Goal: Information Seeking & Learning: Learn about a topic

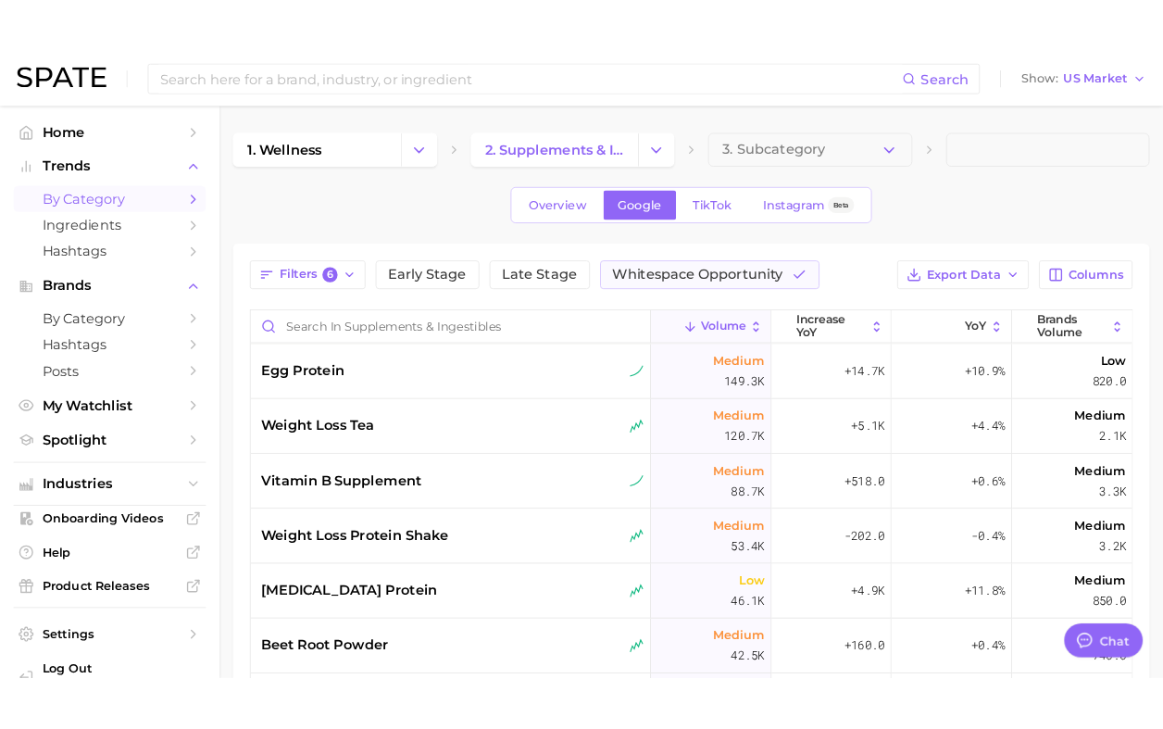
scroll to position [152, 0]
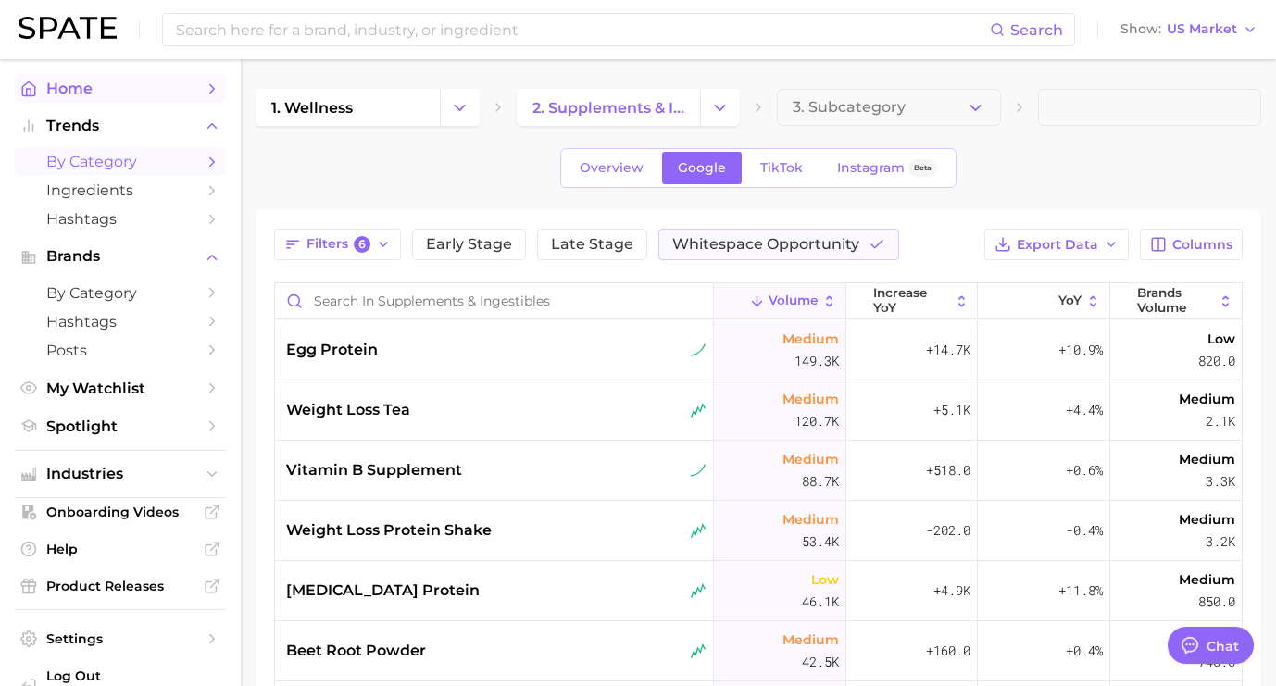
click at [91, 95] on span "Home" at bounding box center [120, 89] width 148 height 18
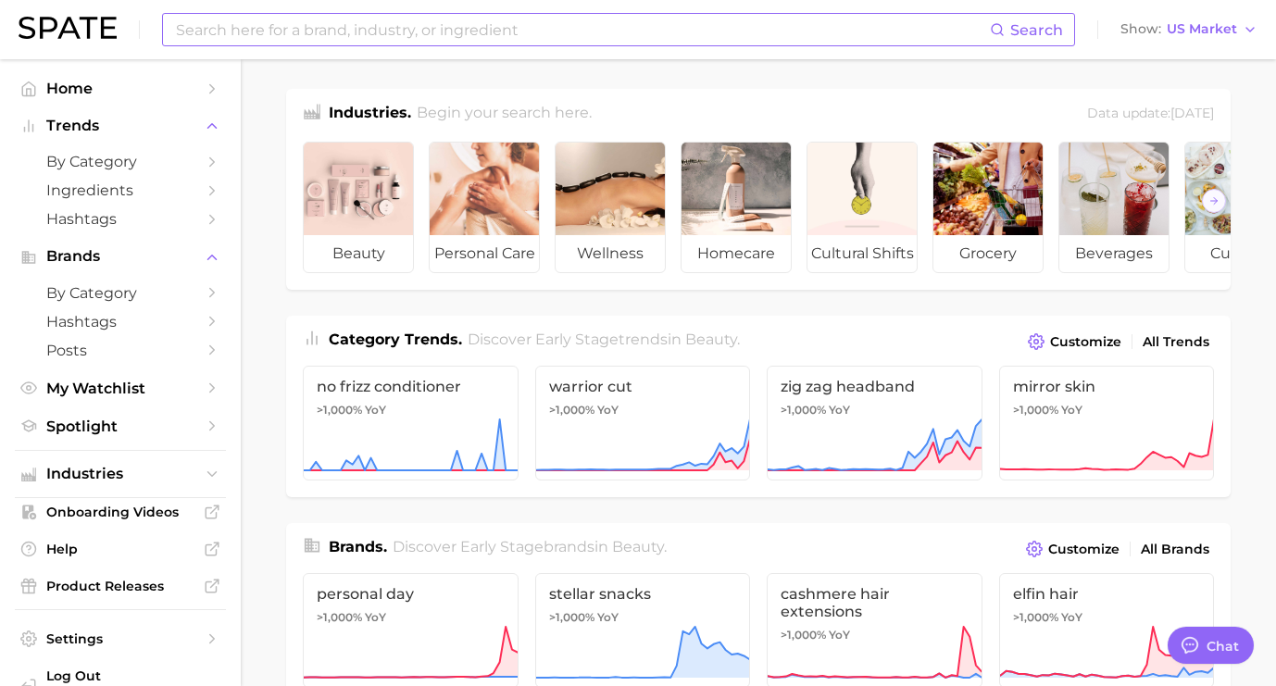
click at [391, 36] on input at bounding box center [582, 29] width 816 height 31
type input "a"
type input "s"
type input "c"
type input "neocell"
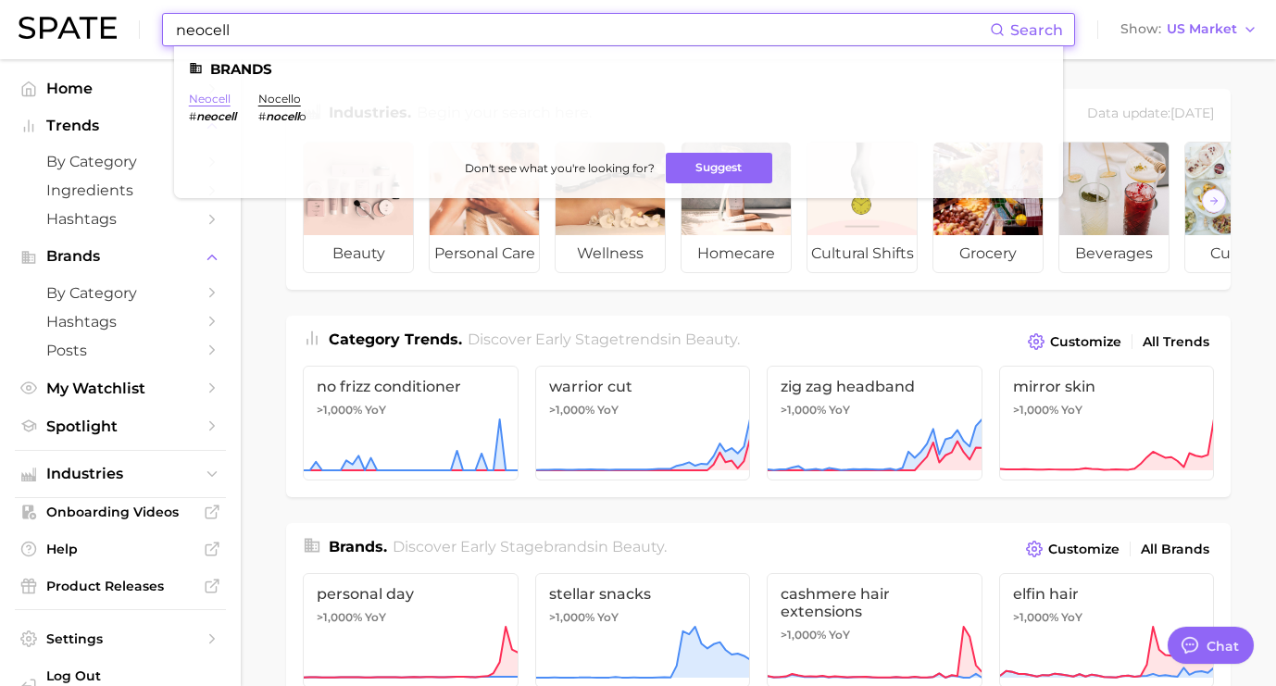
click at [212, 98] on link "neocell" at bounding box center [210, 99] width 42 height 14
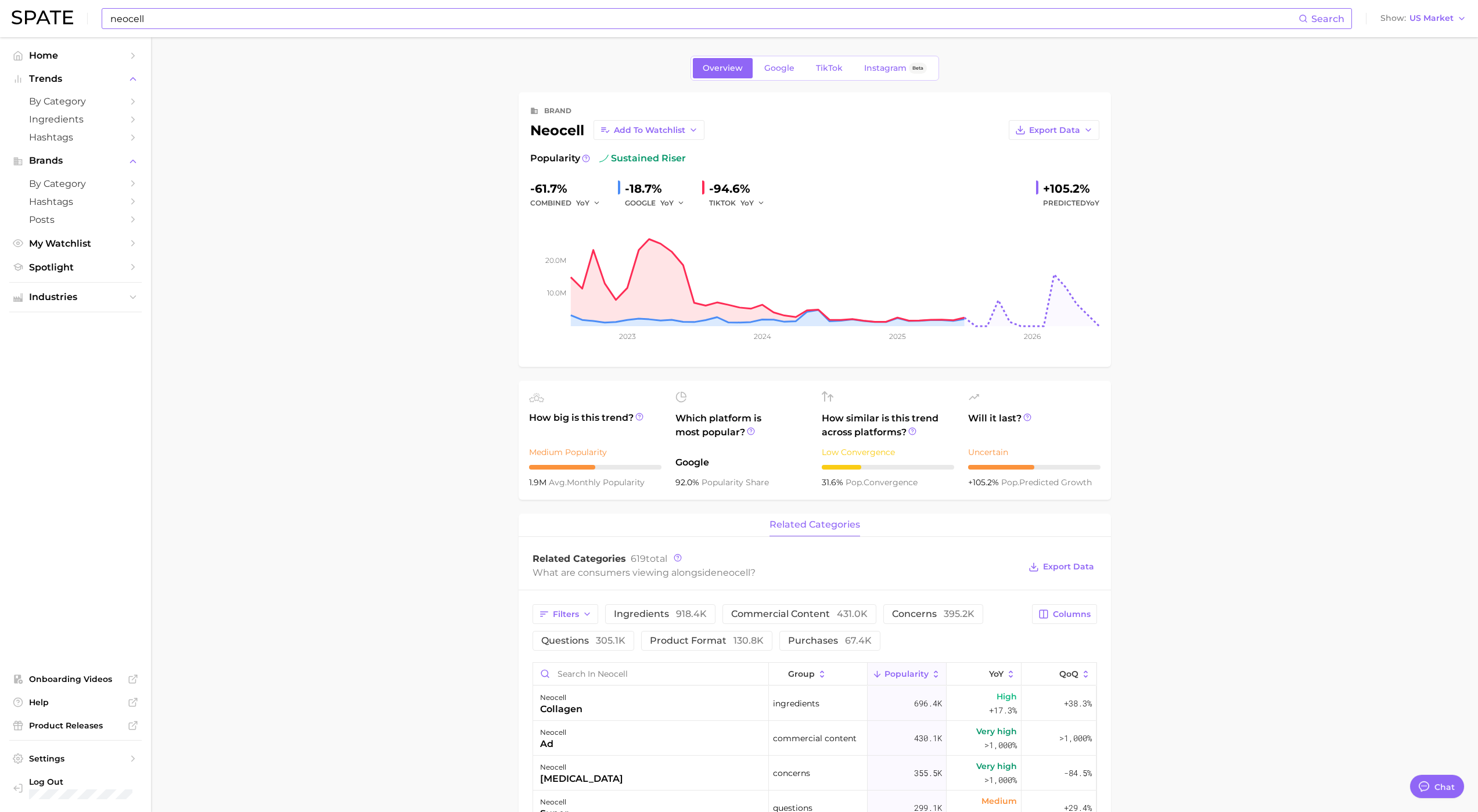
type textarea "x"
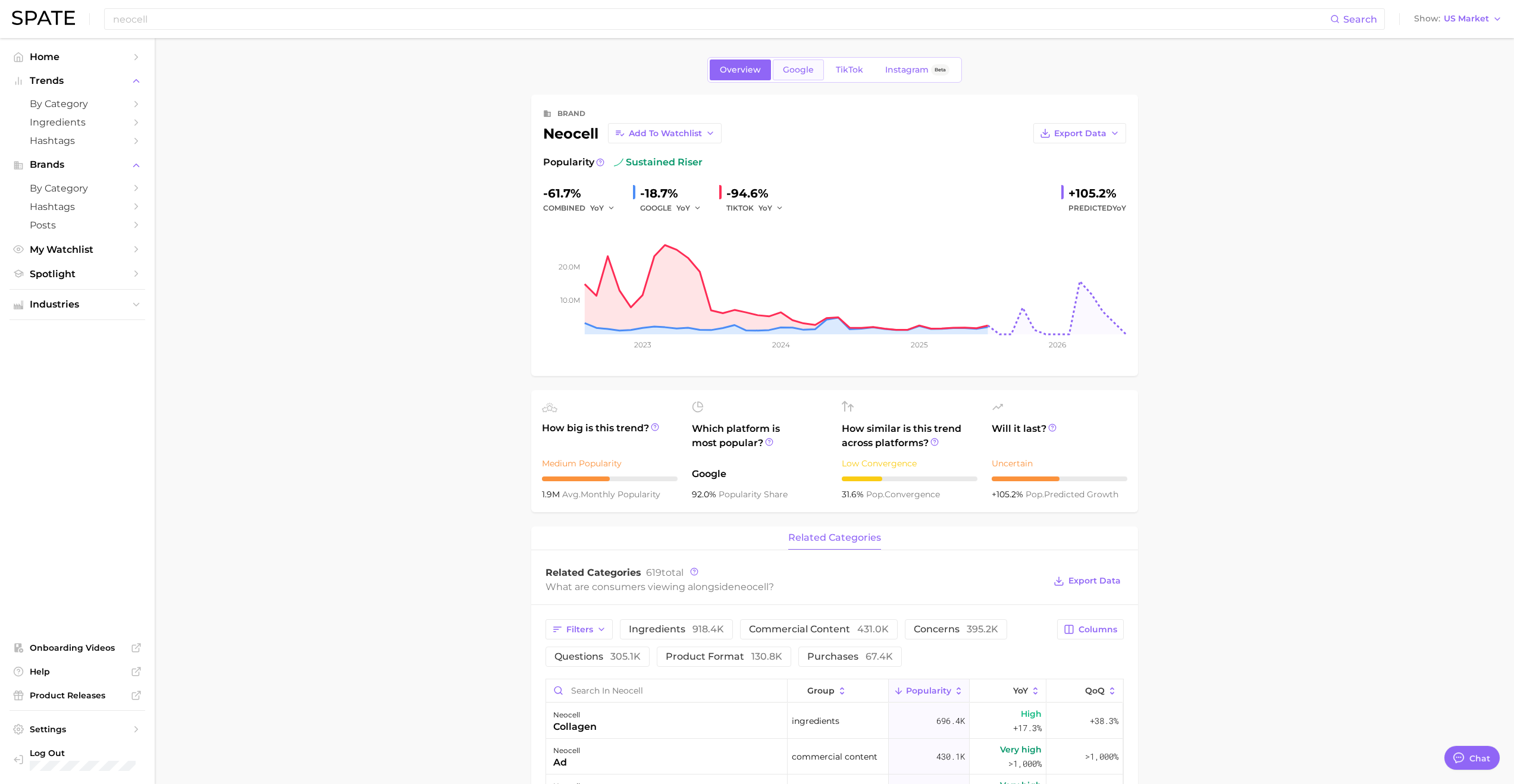
click at [785, 73] on span "Google" at bounding box center [798, 70] width 31 height 10
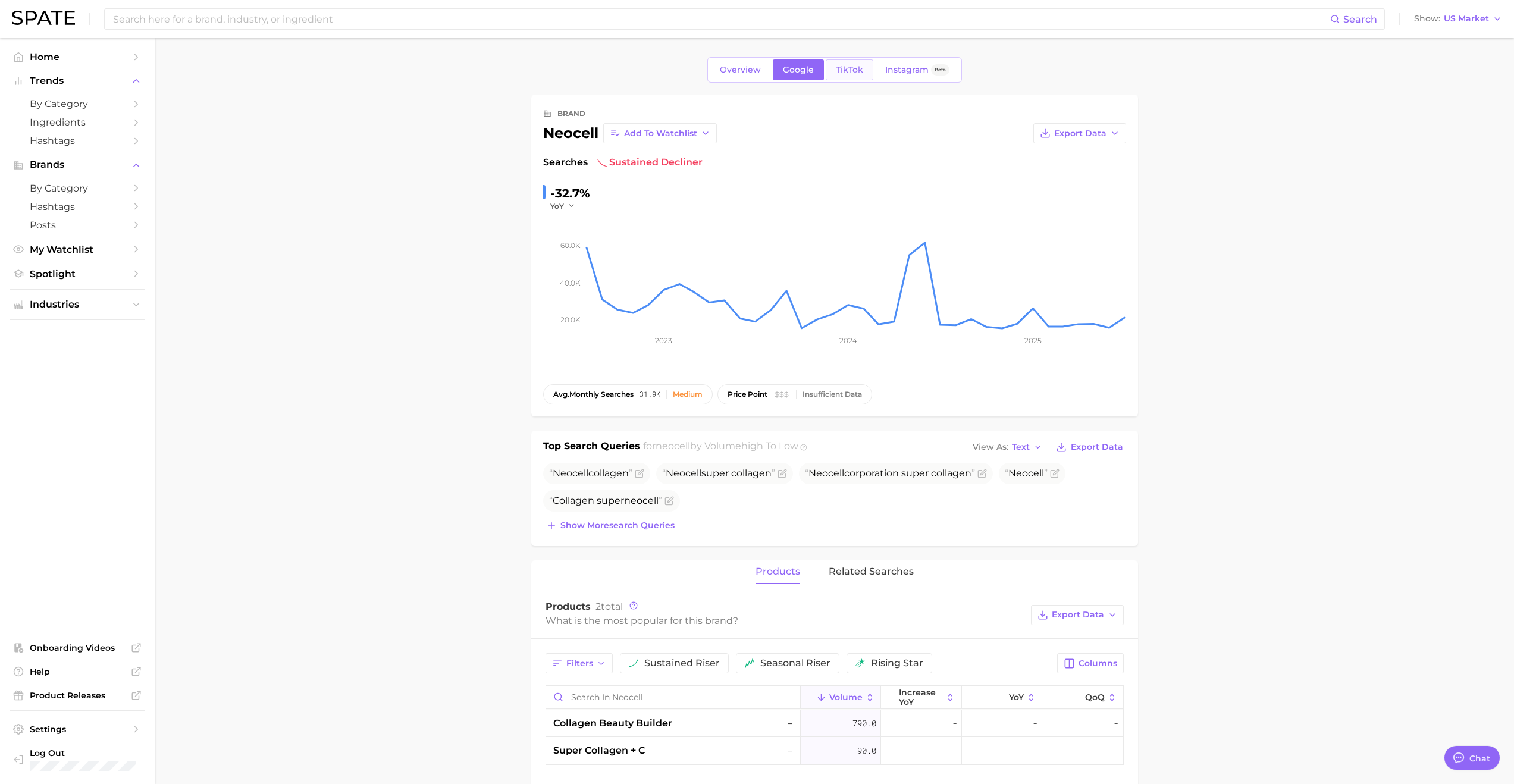
click at [819, 75] on link "TikTok" at bounding box center [850, 70] width 48 height 21
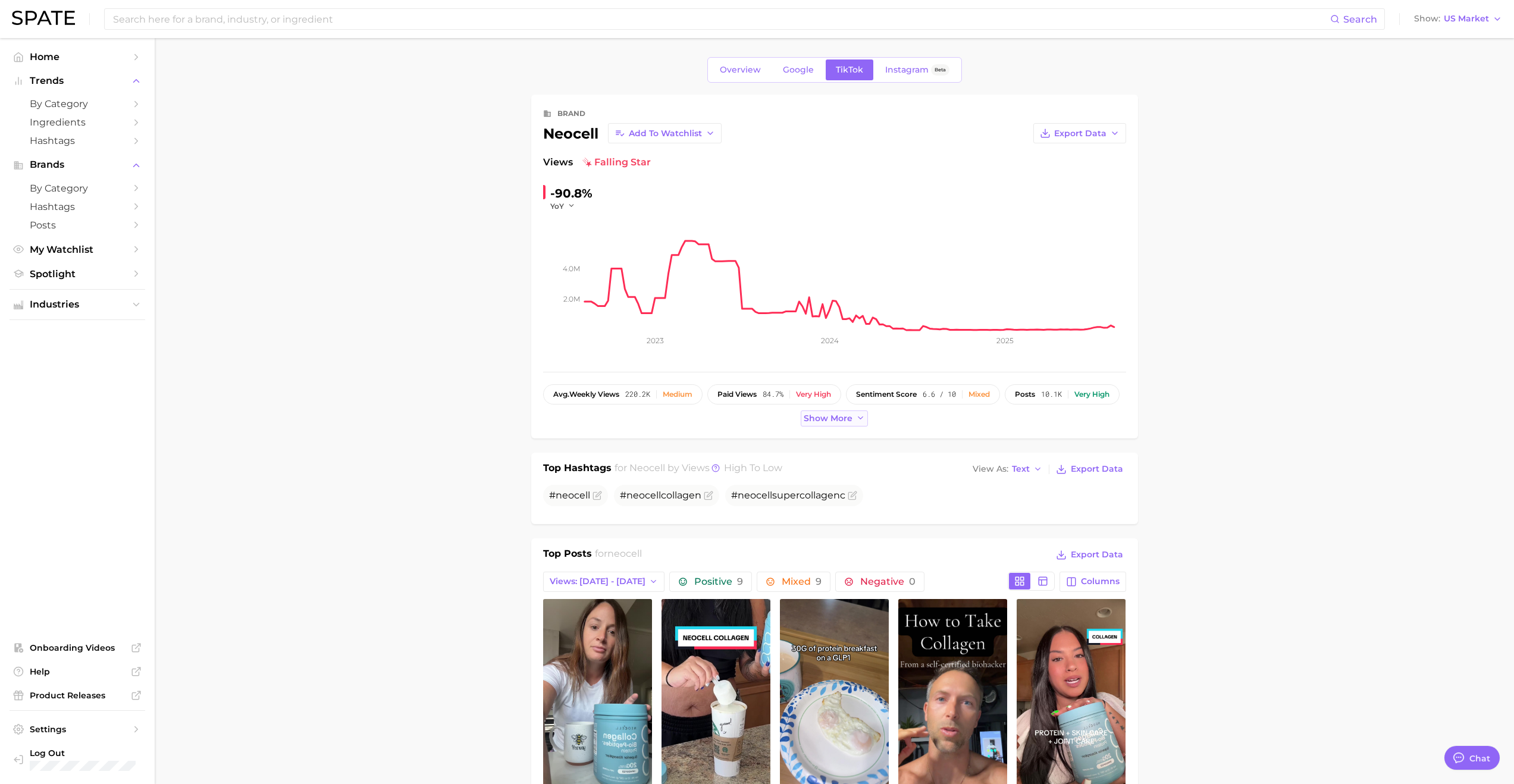
click at [819, 419] on span "Show more" at bounding box center [828, 418] width 49 height 10
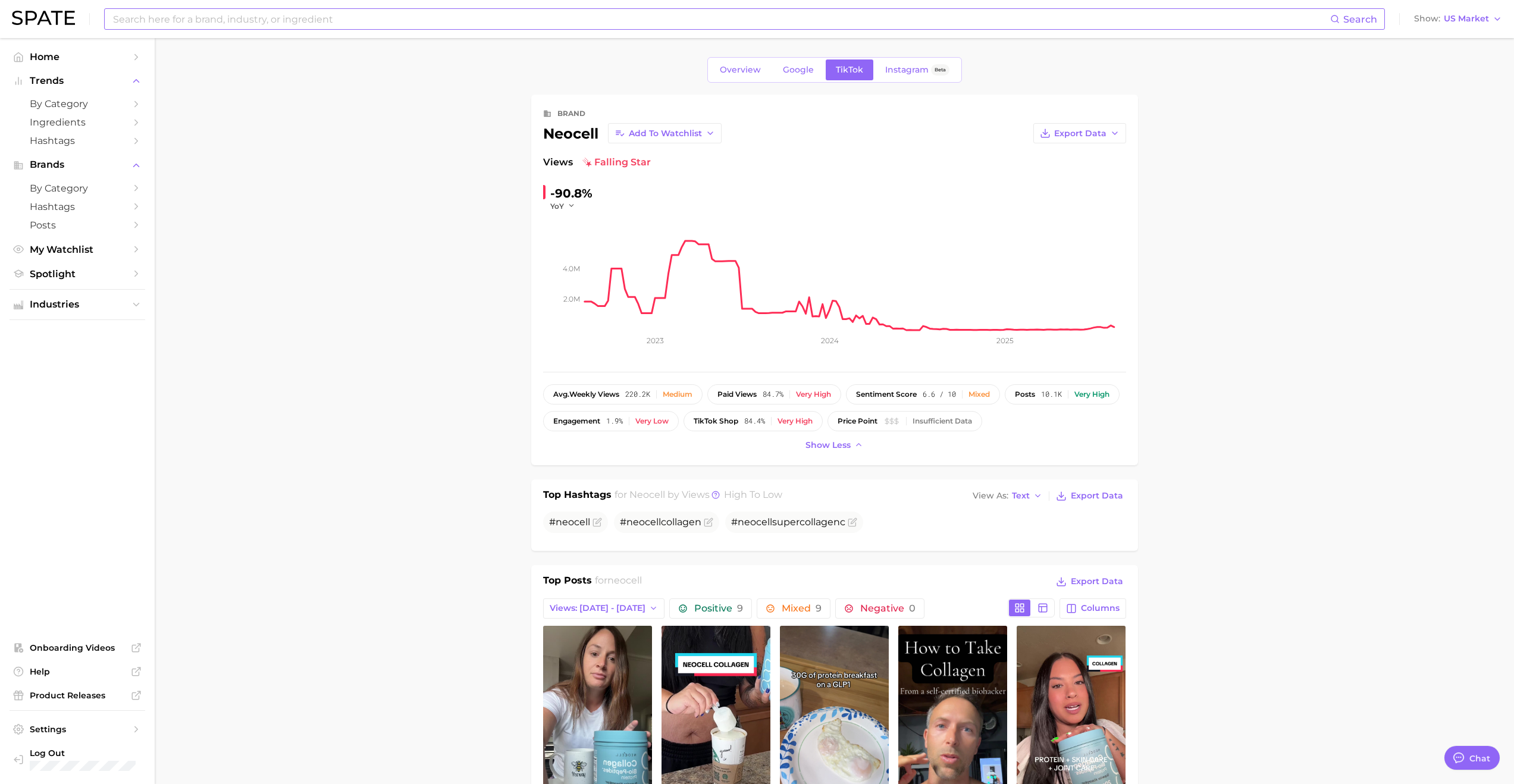
click at [227, 24] on input at bounding box center [721, 19] width 1218 height 20
type input "microingredients"
click at [253, 65] on link "micro ingredients" at bounding box center [228, 64] width 63 height 9
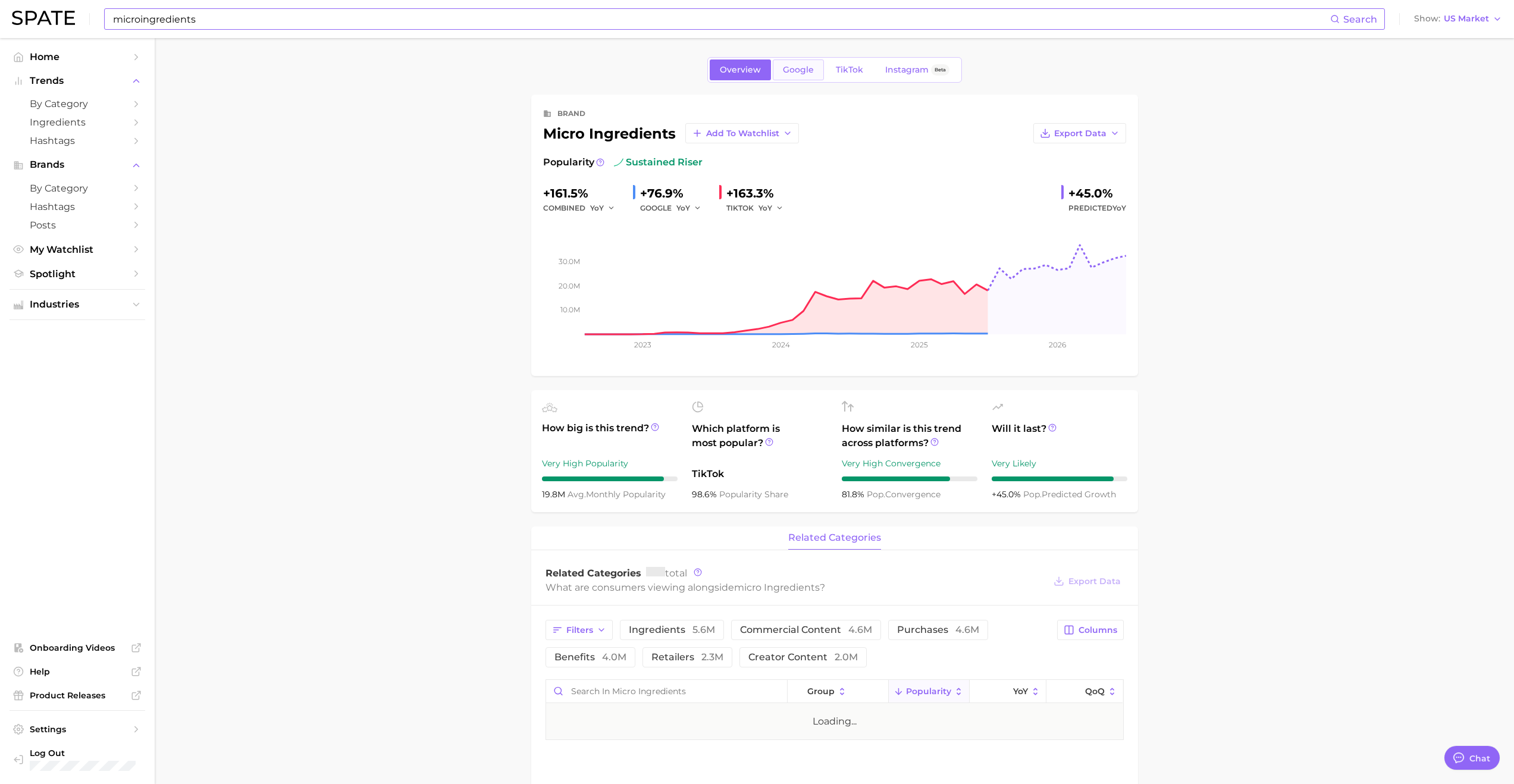
click at [806, 69] on span "Google" at bounding box center [798, 70] width 31 height 10
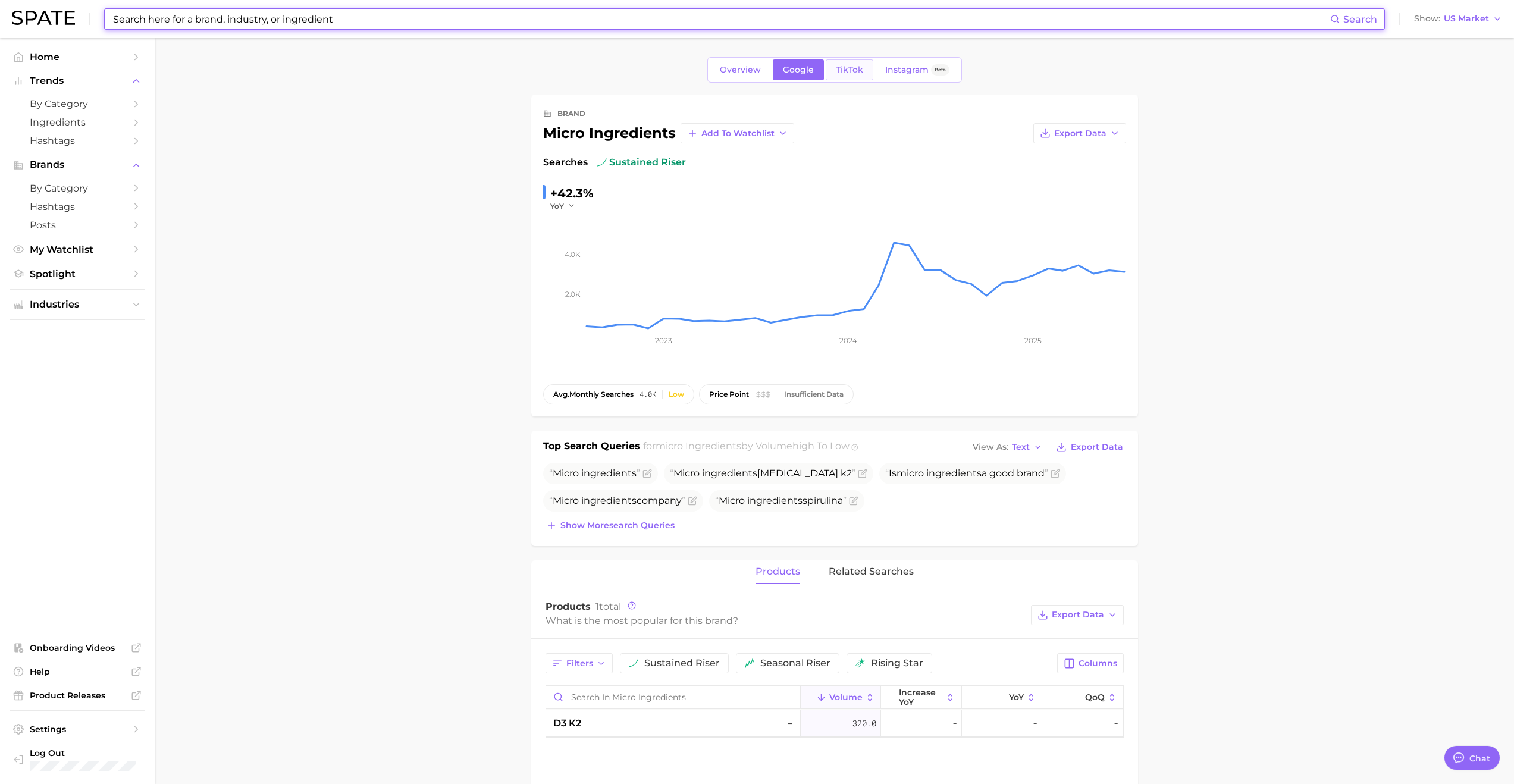
click at [819, 67] on span "TikTok" at bounding box center [850, 70] width 28 height 10
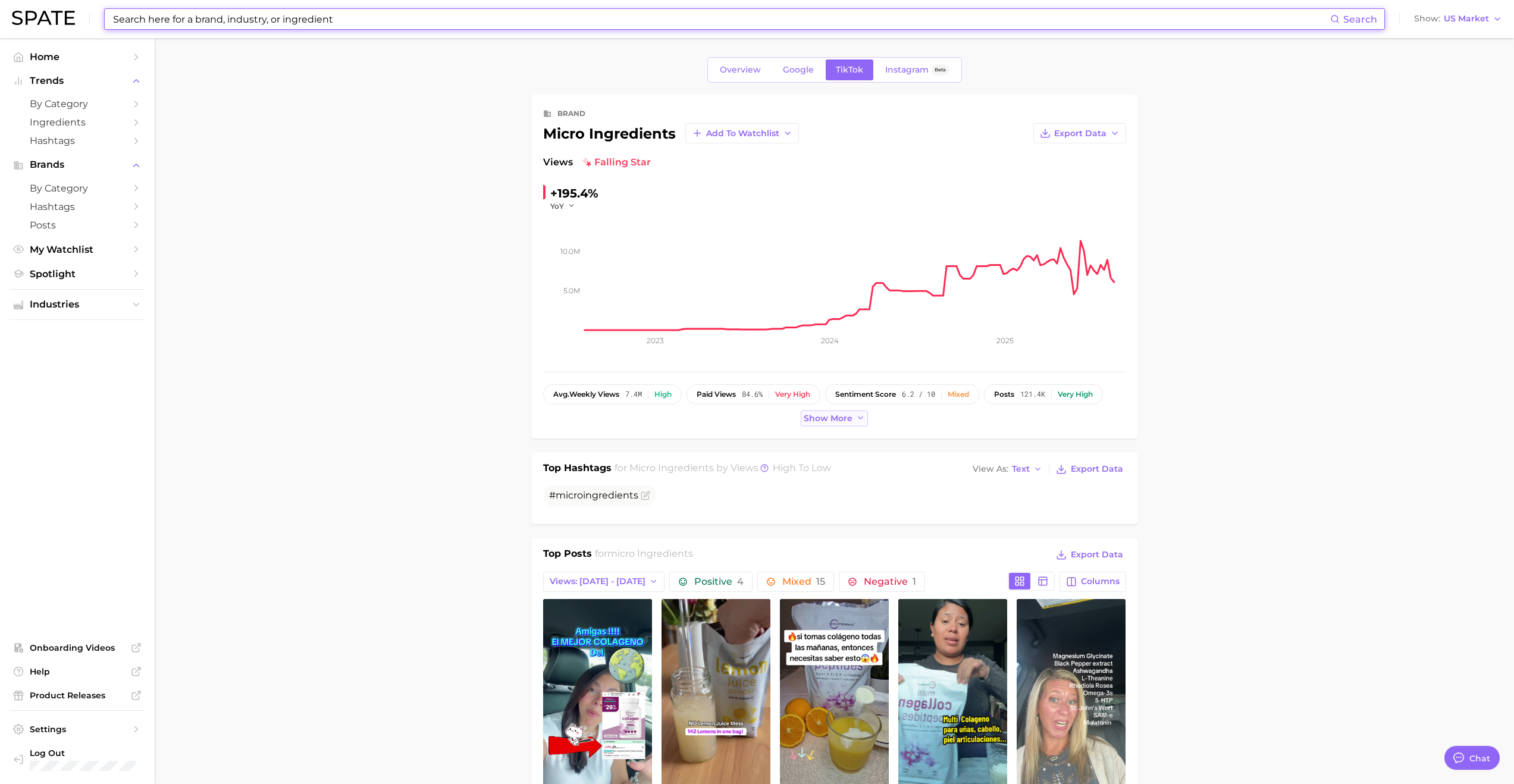
click at [819, 422] on span "Show more" at bounding box center [828, 418] width 49 height 10
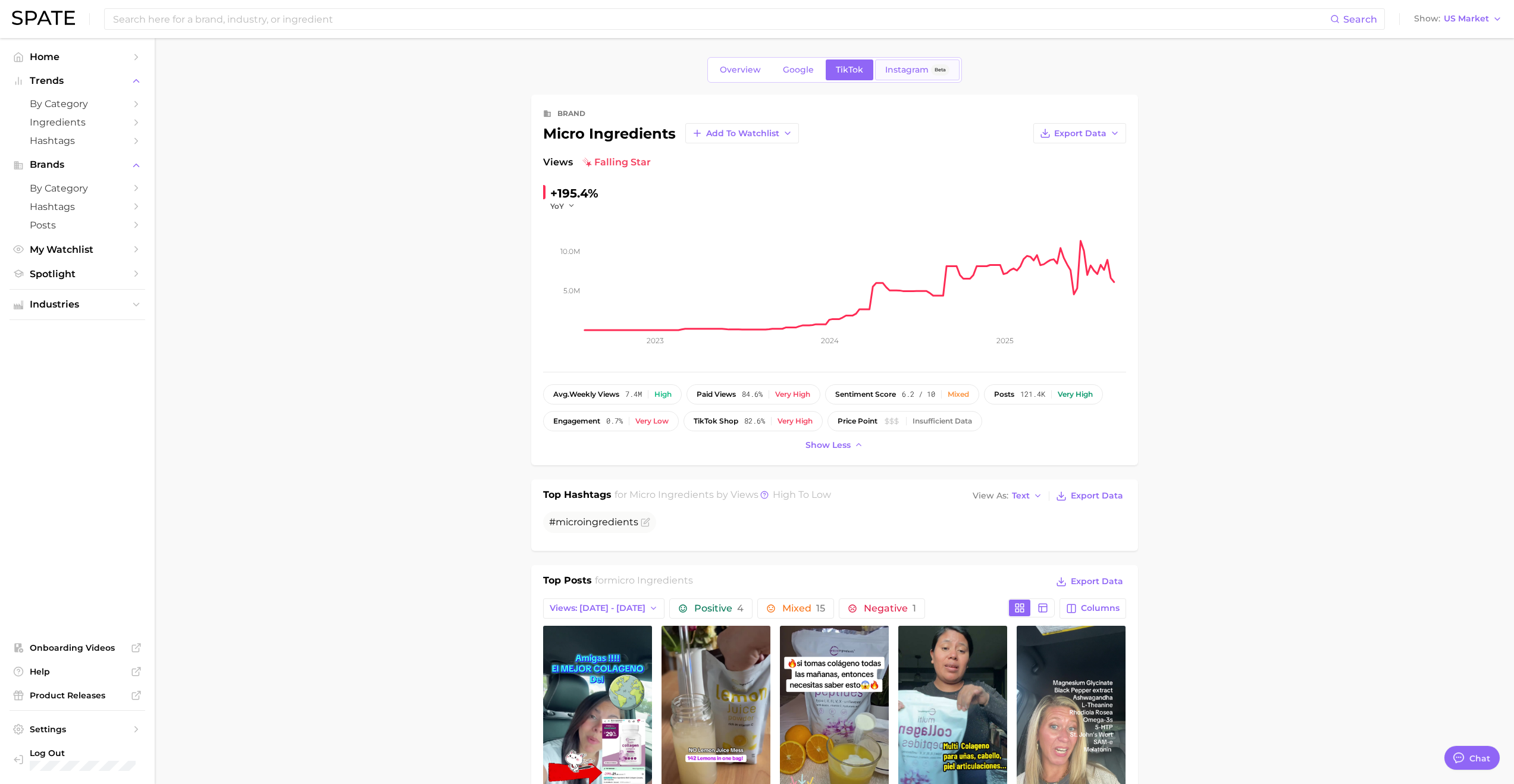
click at [819, 64] on link "Instagram Beta" at bounding box center [917, 70] width 84 height 21
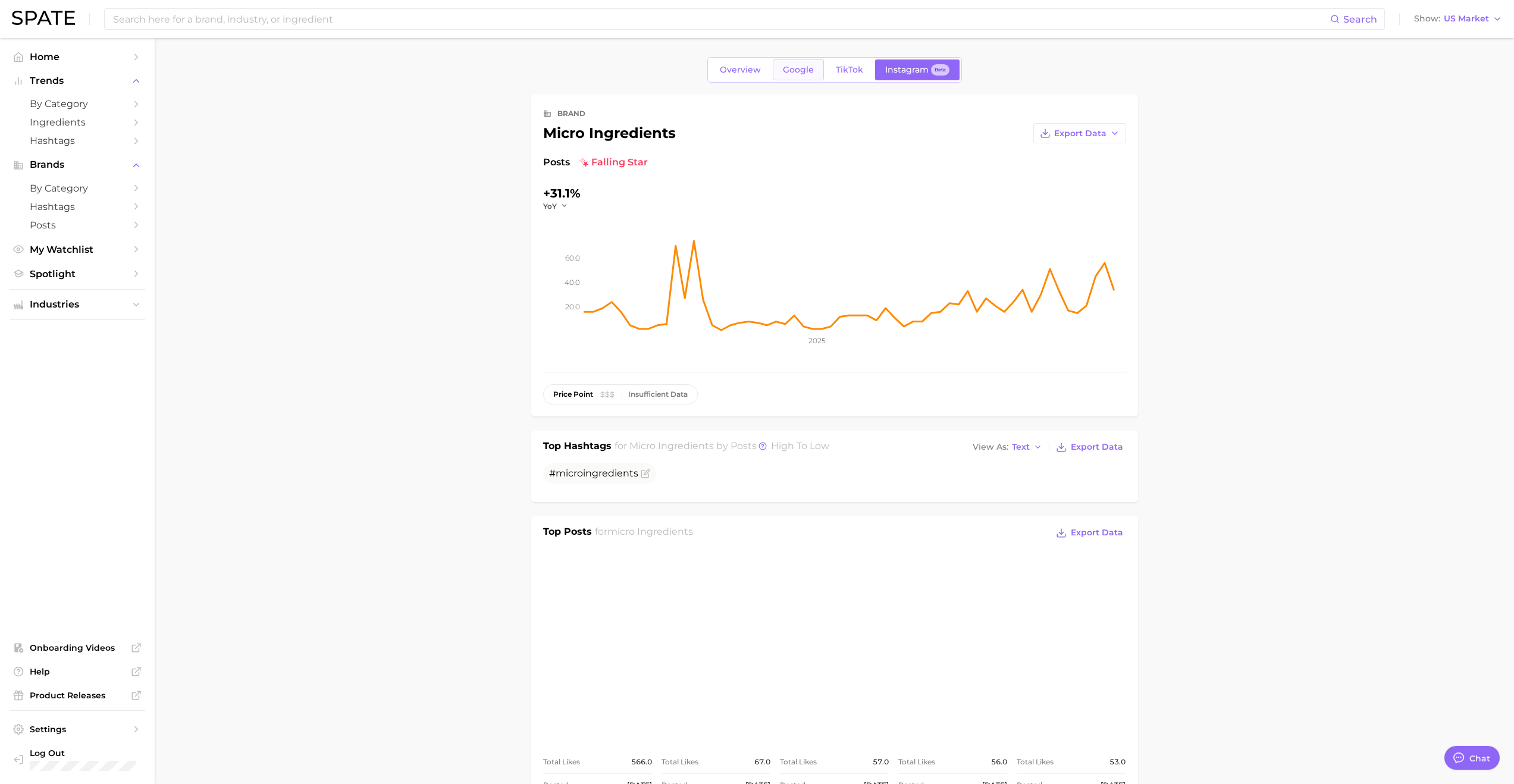
click at [796, 75] on link "Google" at bounding box center [799, 70] width 51 height 21
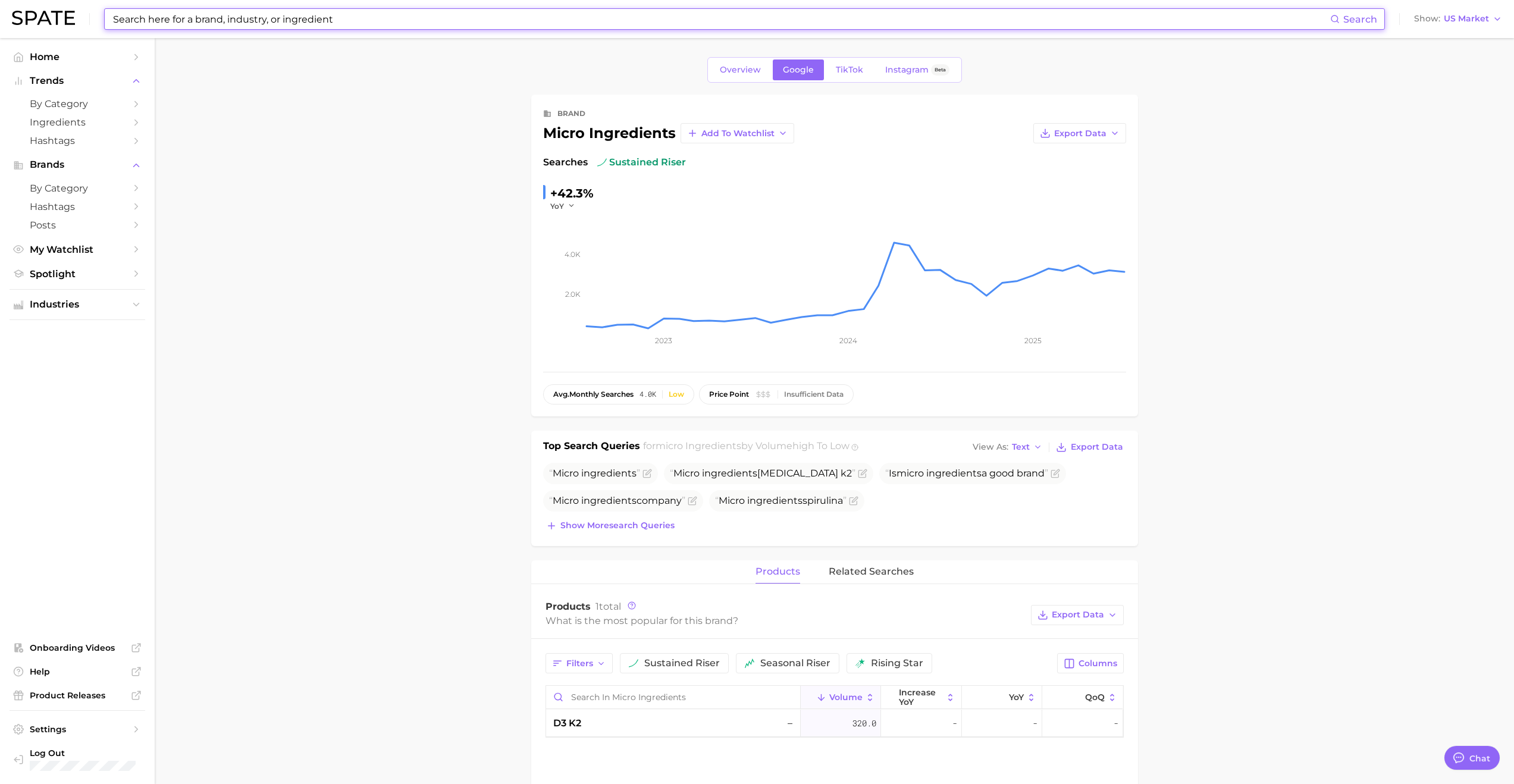
click at [197, 21] on input at bounding box center [721, 19] width 1218 height 20
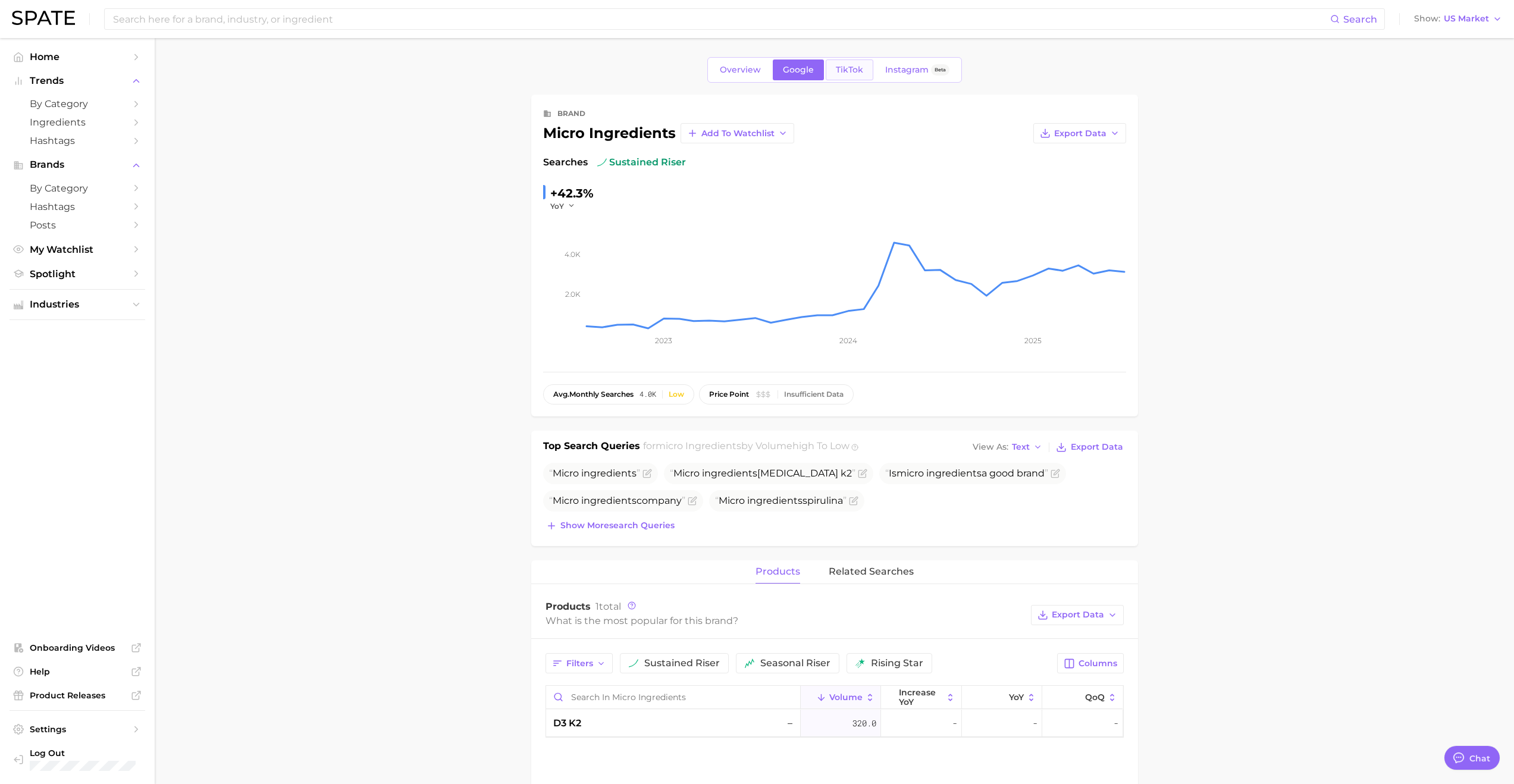
click at [819, 67] on span "TikTok" at bounding box center [850, 70] width 28 height 10
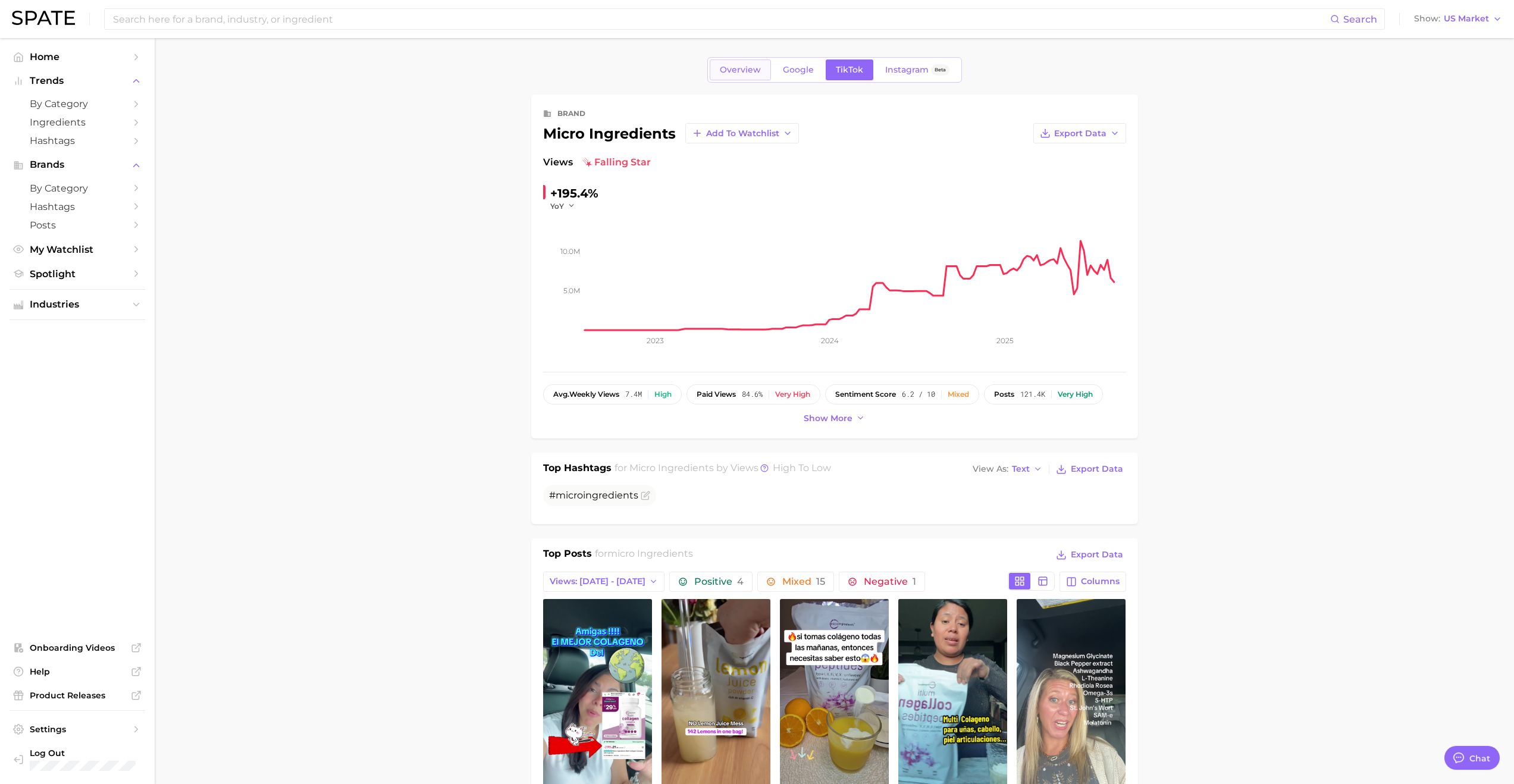
click at [743, 65] on span "Overview" at bounding box center [740, 70] width 41 height 10
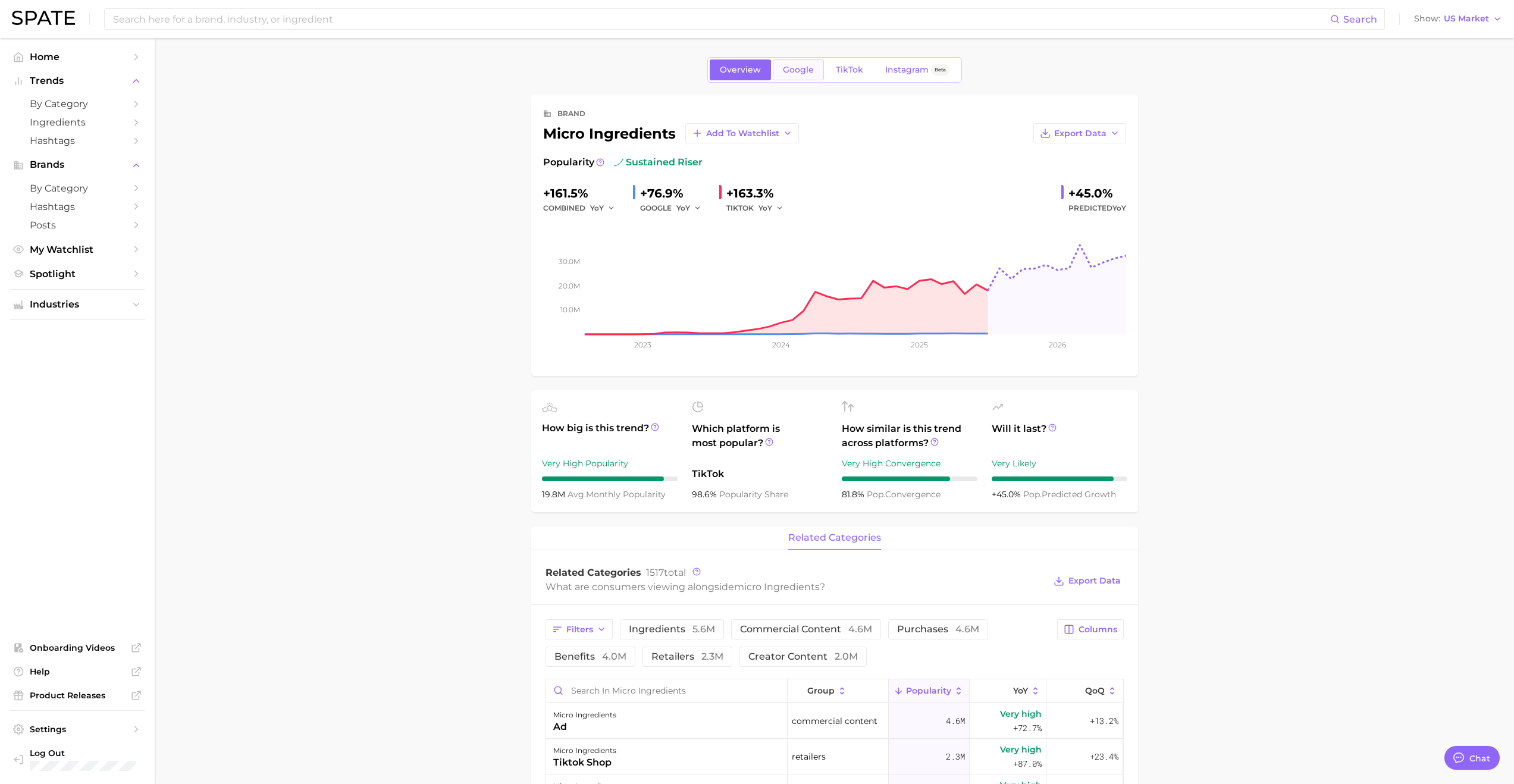
click at [788, 69] on span "Google" at bounding box center [798, 70] width 31 height 10
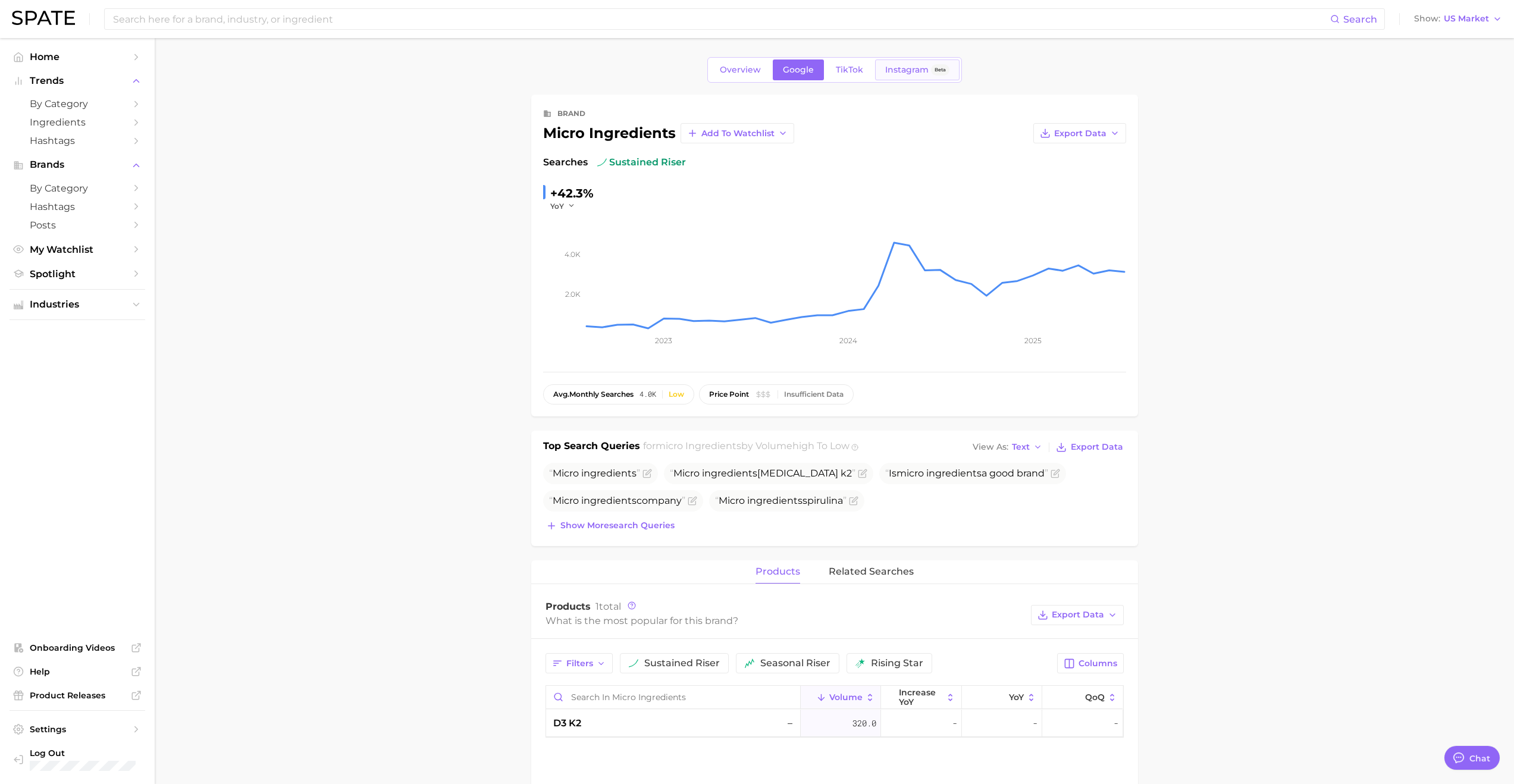
click at [819, 60] on link "Instagram Beta" at bounding box center [917, 70] width 84 height 21
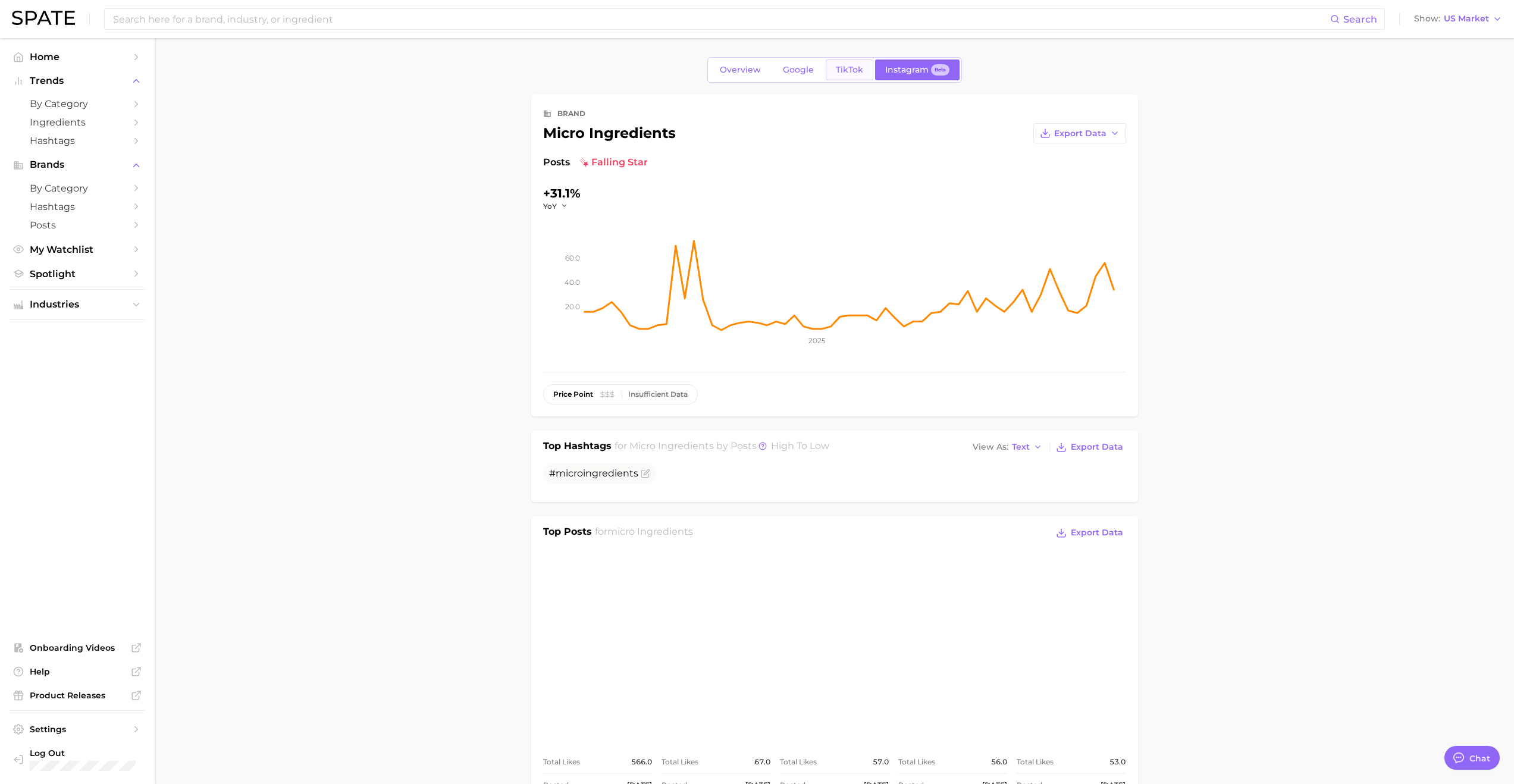
click at [819, 75] on link "TikTok" at bounding box center [850, 70] width 48 height 21
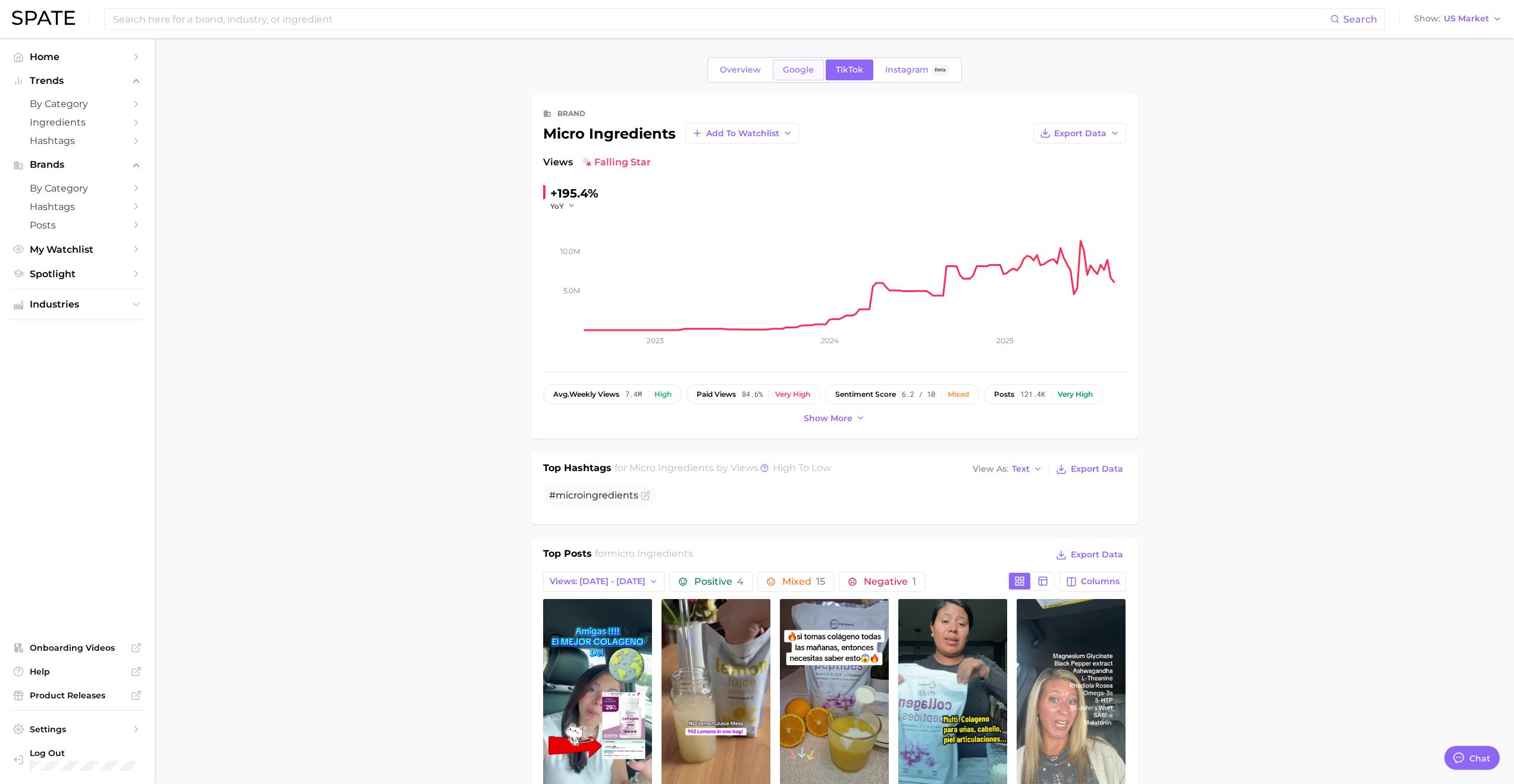
click at [792, 75] on link "Google" at bounding box center [799, 70] width 51 height 21
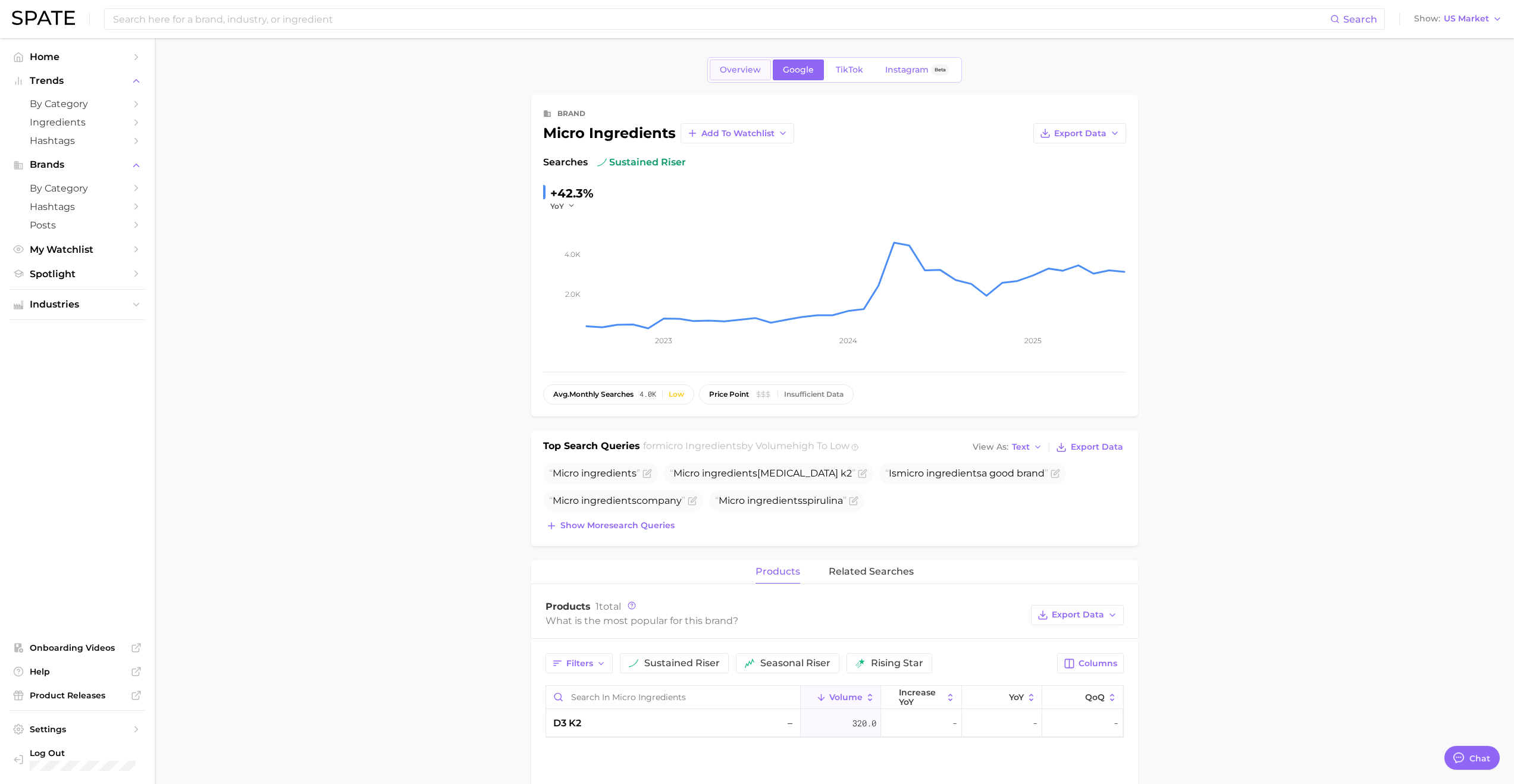
click at [740, 75] on link "Overview" at bounding box center [740, 70] width 61 height 21
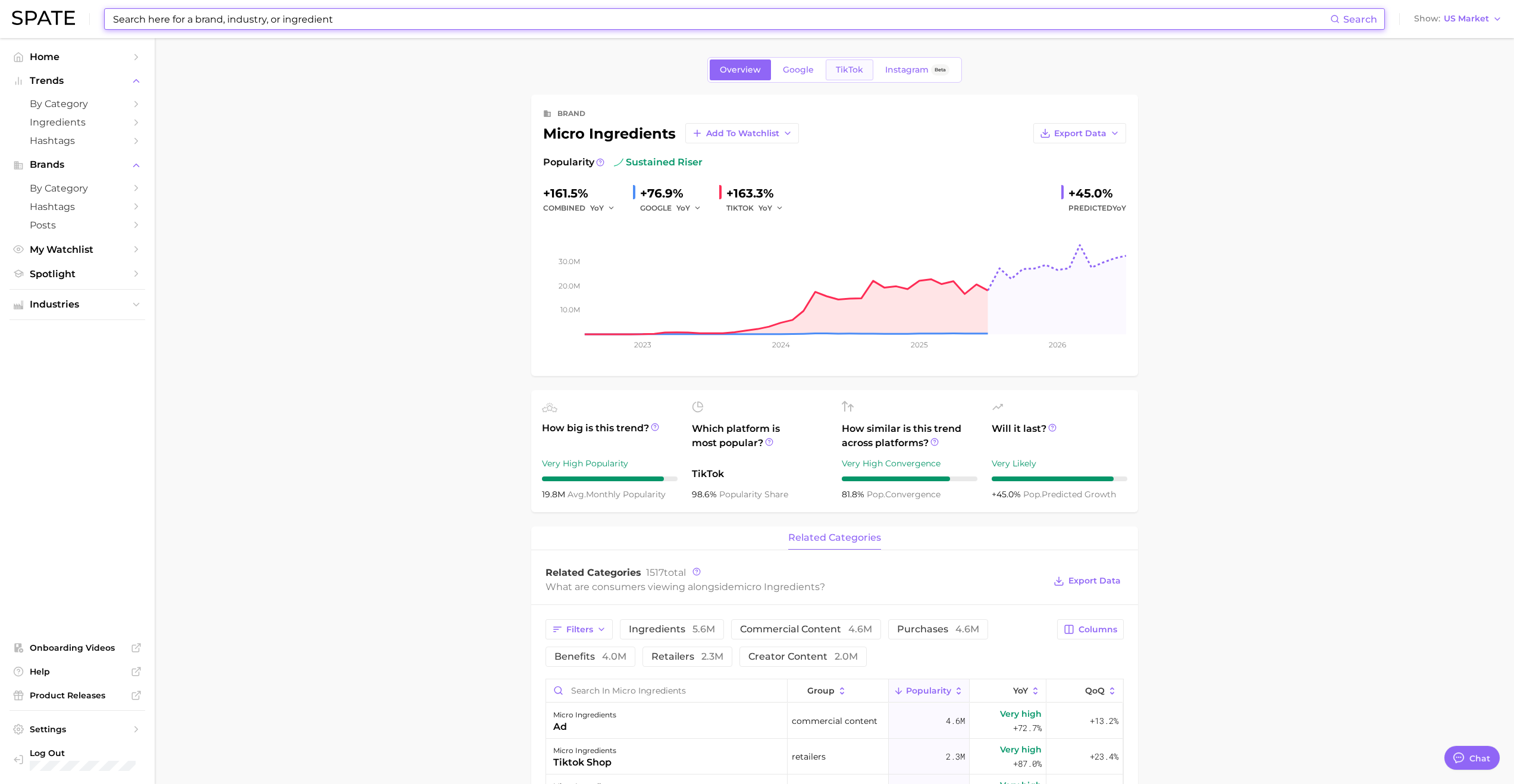
click at [819, 70] on span "TikTok" at bounding box center [850, 70] width 28 height 10
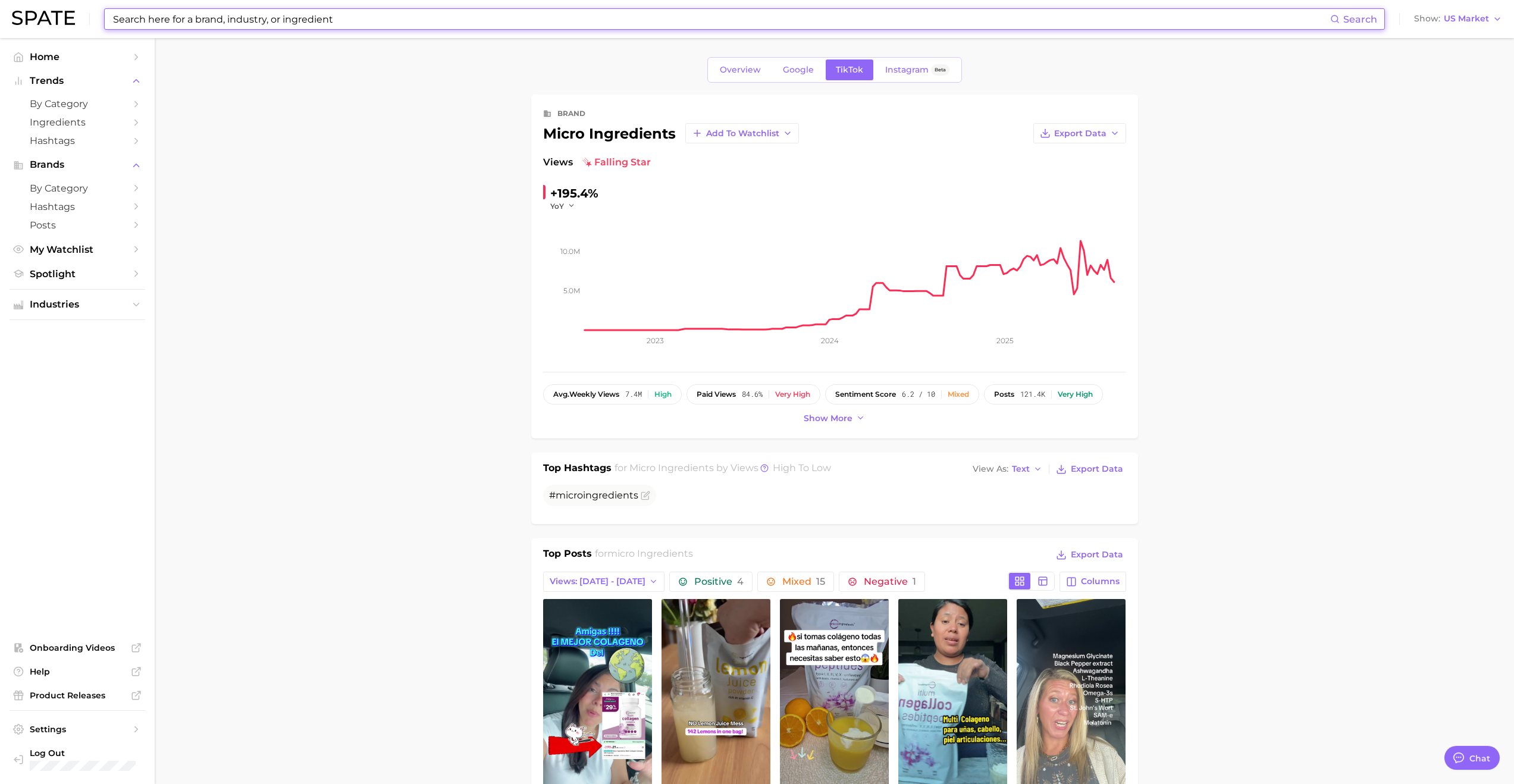
click at [208, 22] on input at bounding box center [721, 19] width 1218 height 20
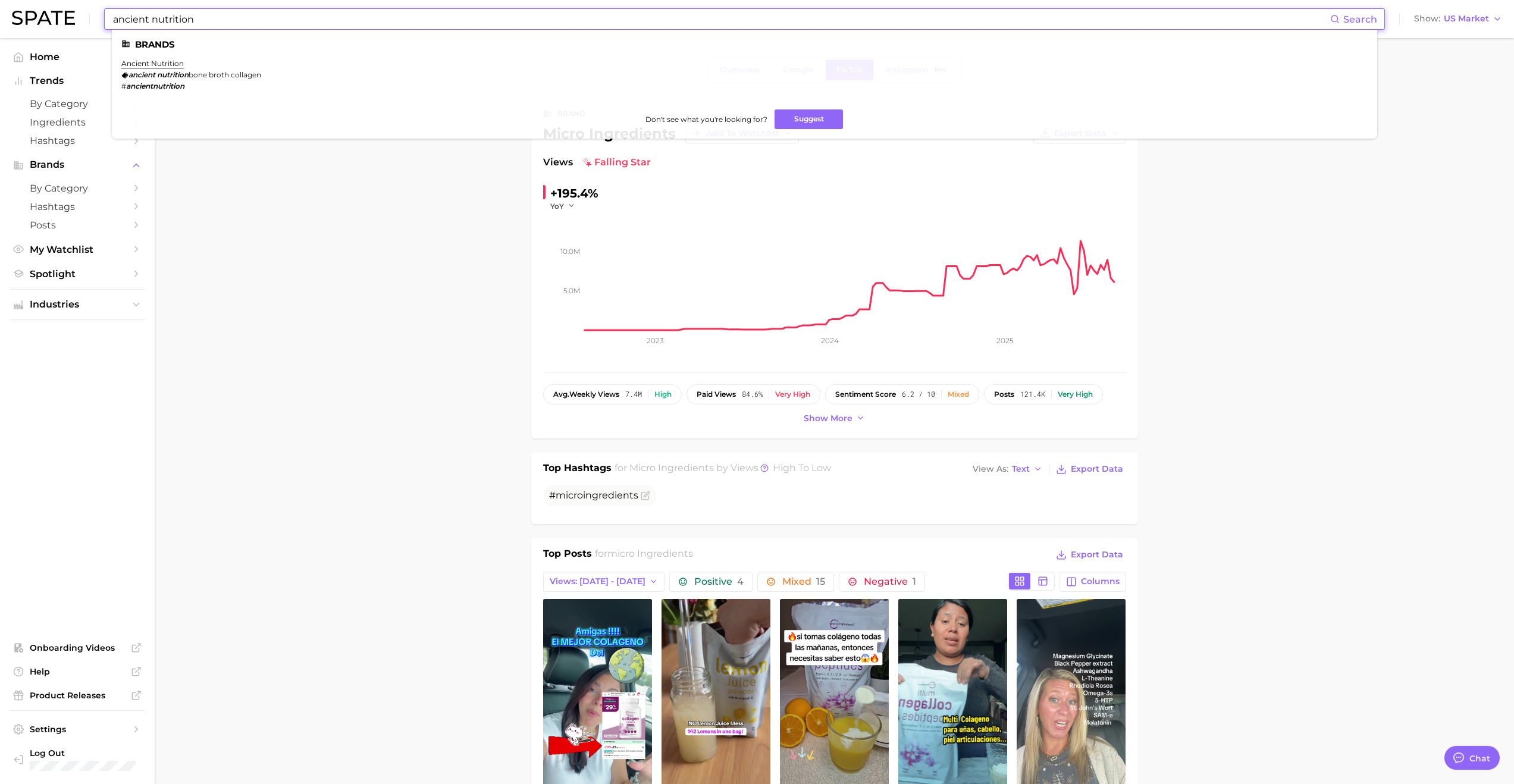
type input "ancient nutrition"
click at [174, 69] on li "ancient nutrition ancient nutrition bone broth collagen # ancientnutrition" at bounding box center [191, 75] width 140 height 31
click at [172, 66] on link "ancient nutrition" at bounding box center [152, 64] width 62 height 9
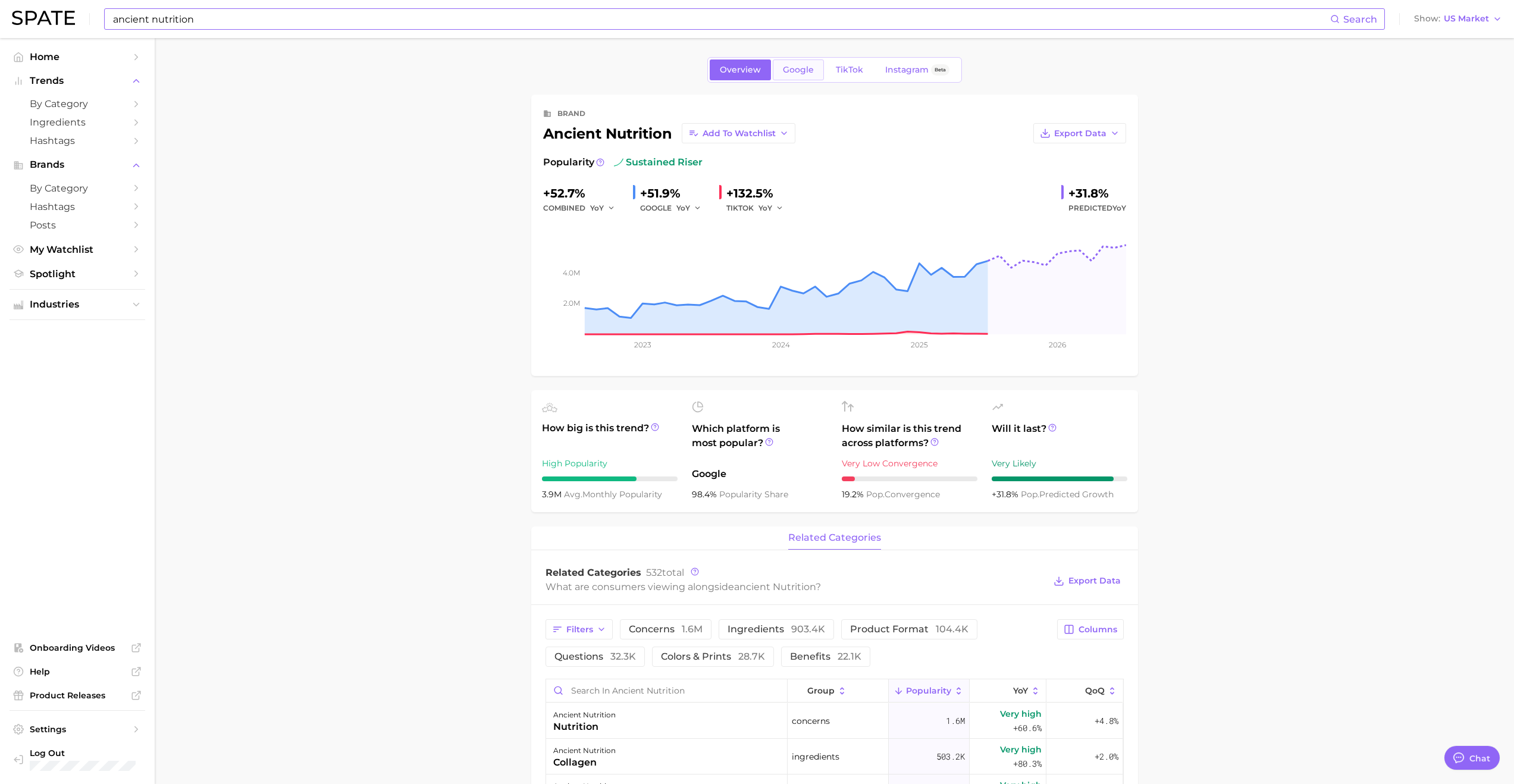
click at [780, 68] on link "Google" at bounding box center [799, 70] width 51 height 21
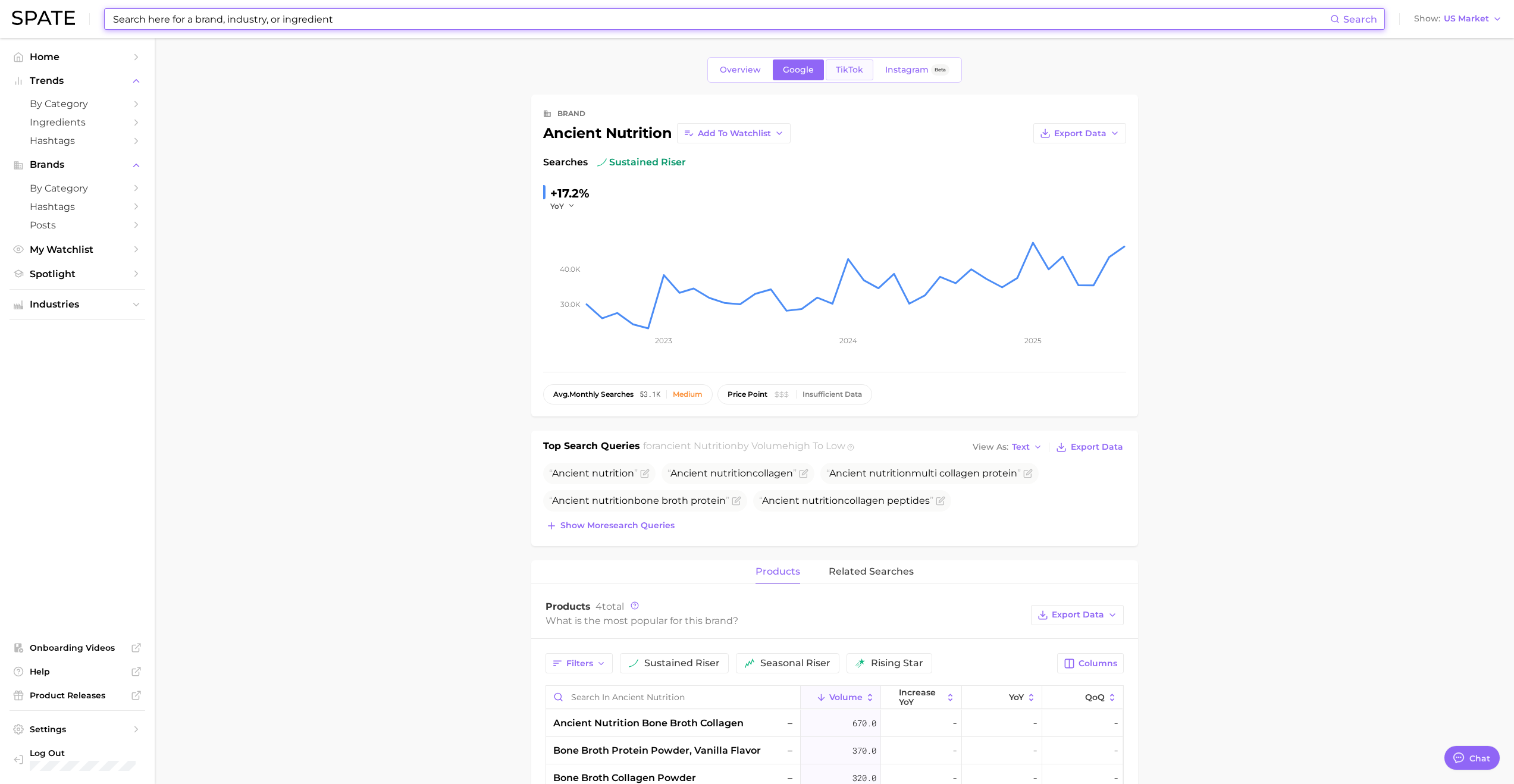
click at [819, 66] on span "TikTok" at bounding box center [850, 70] width 28 height 10
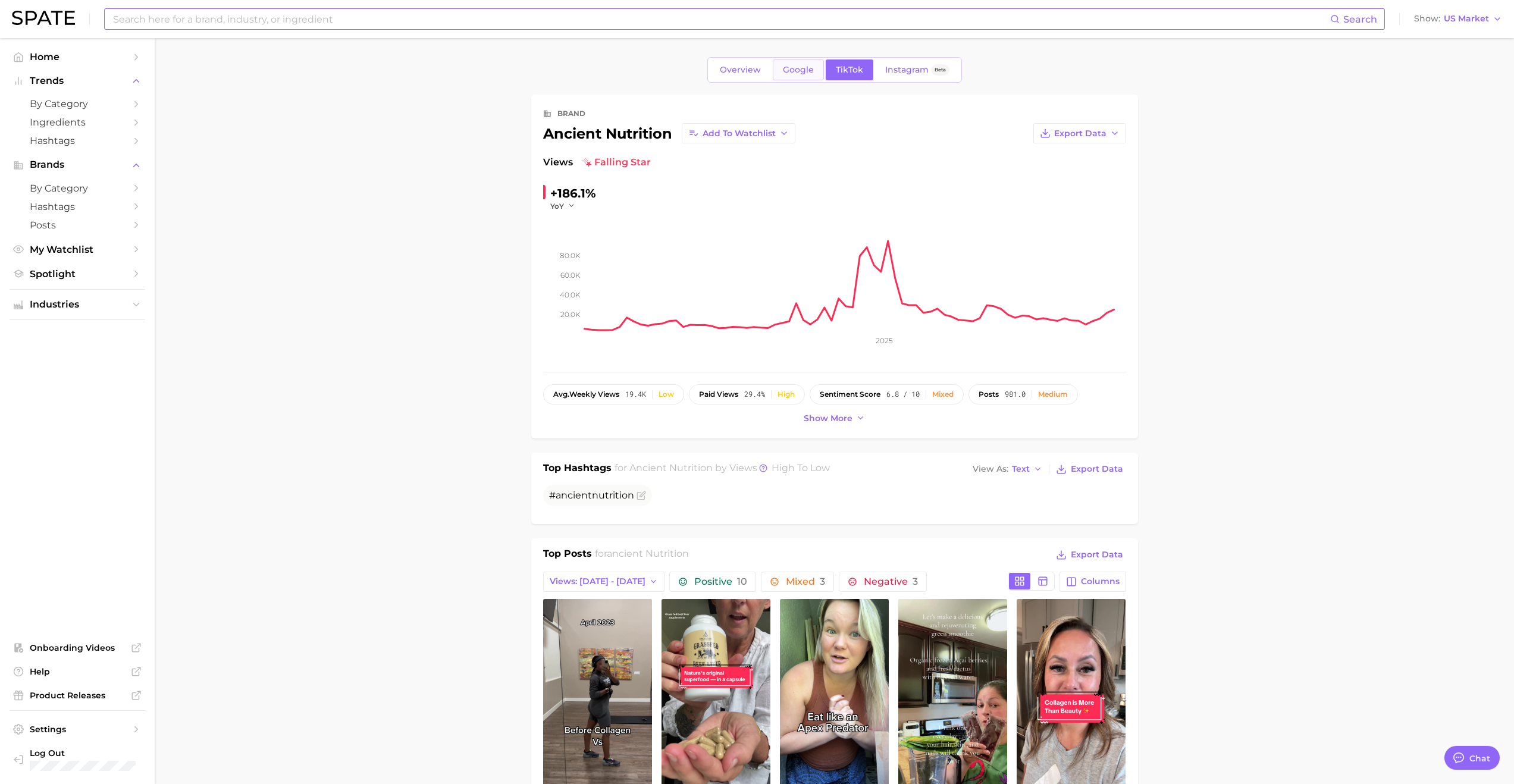
click at [799, 72] on span "Google" at bounding box center [798, 70] width 31 height 10
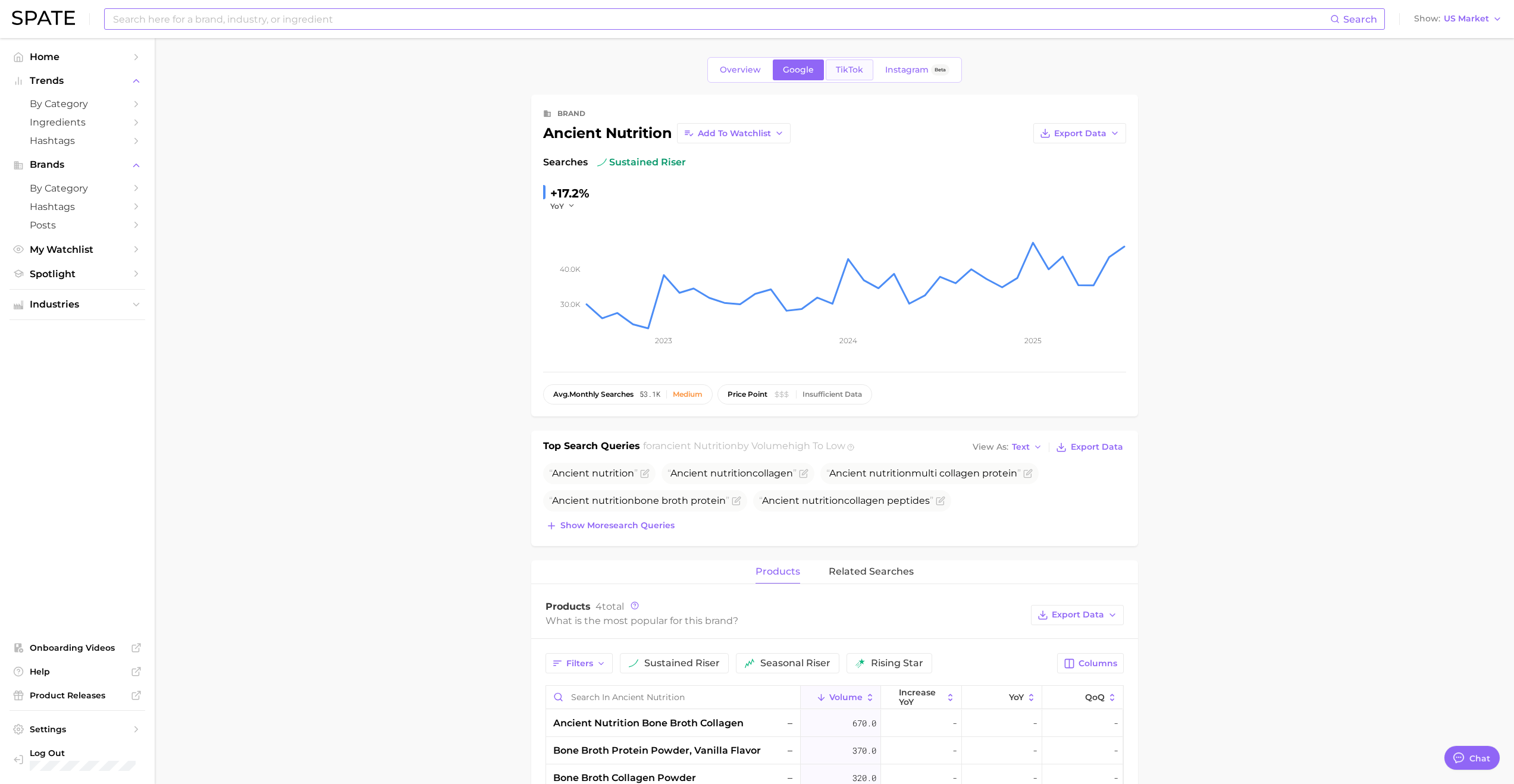
click at [819, 75] on span "TikTok" at bounding box center [850, 70] width 28 height 10
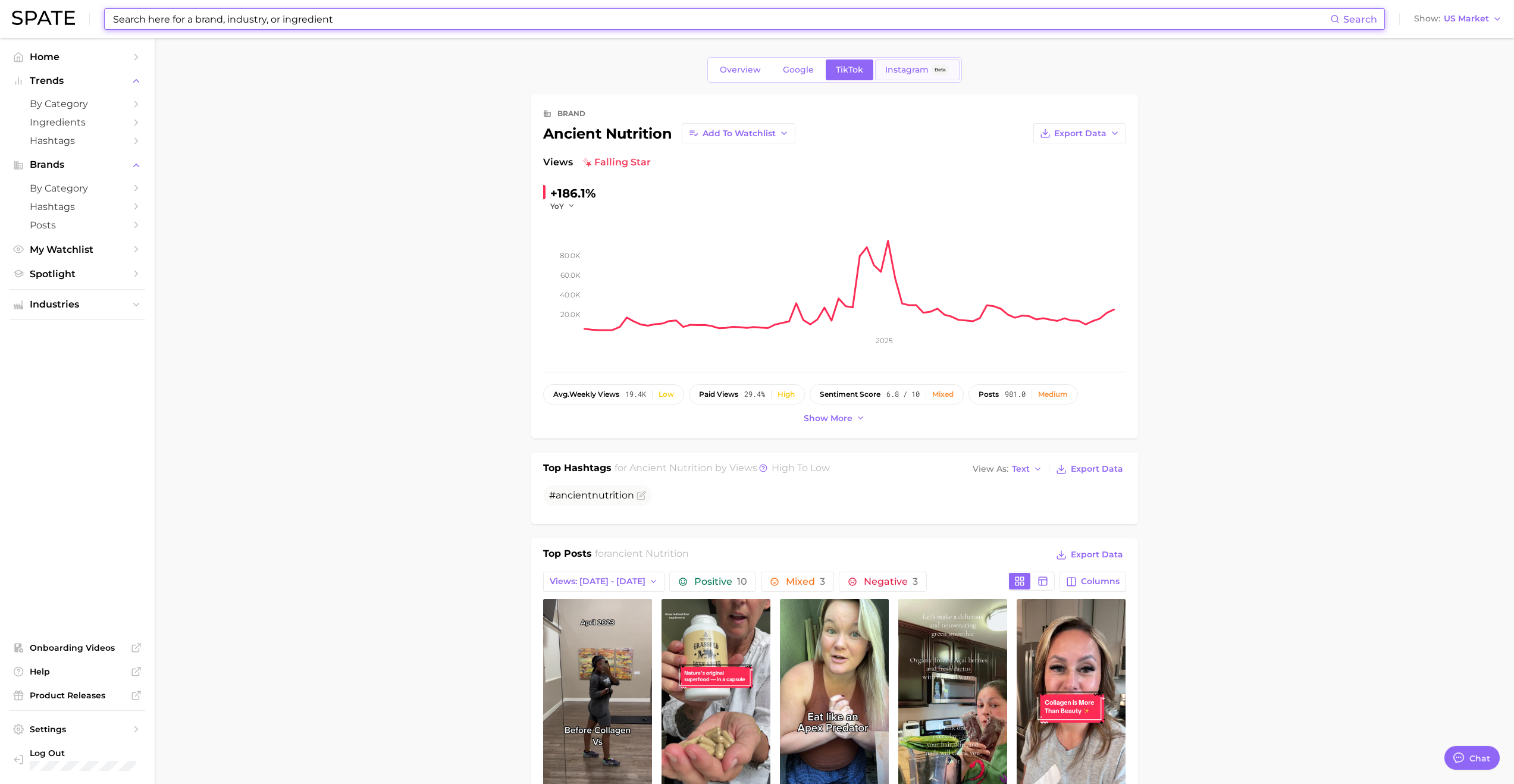
click at [819, 67] on span "Instagram" at bounding box center [907, 70] width 44 height 10
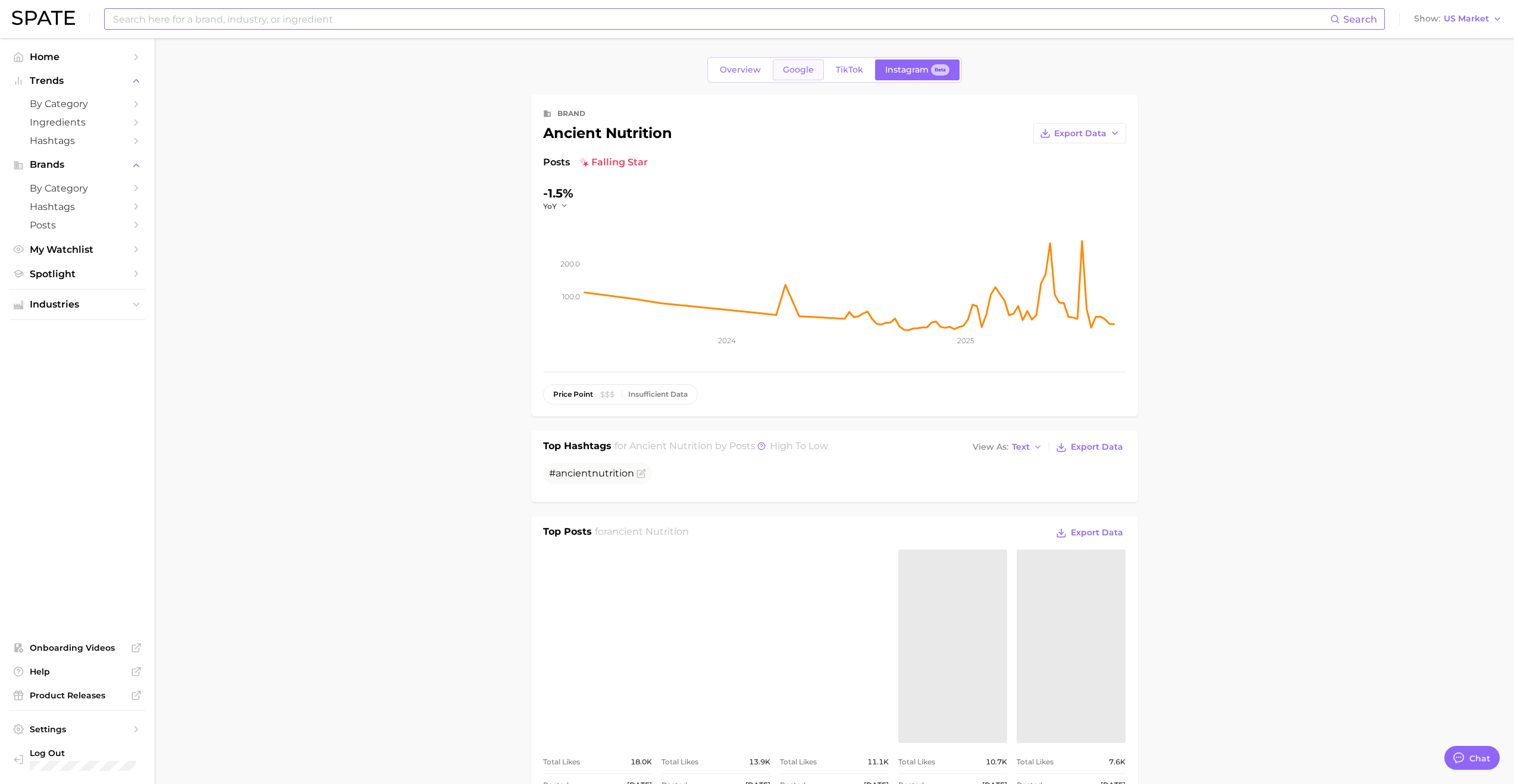
click at [799, 74] on span "Google" at bounding box center [798, 70] width 31 height 10
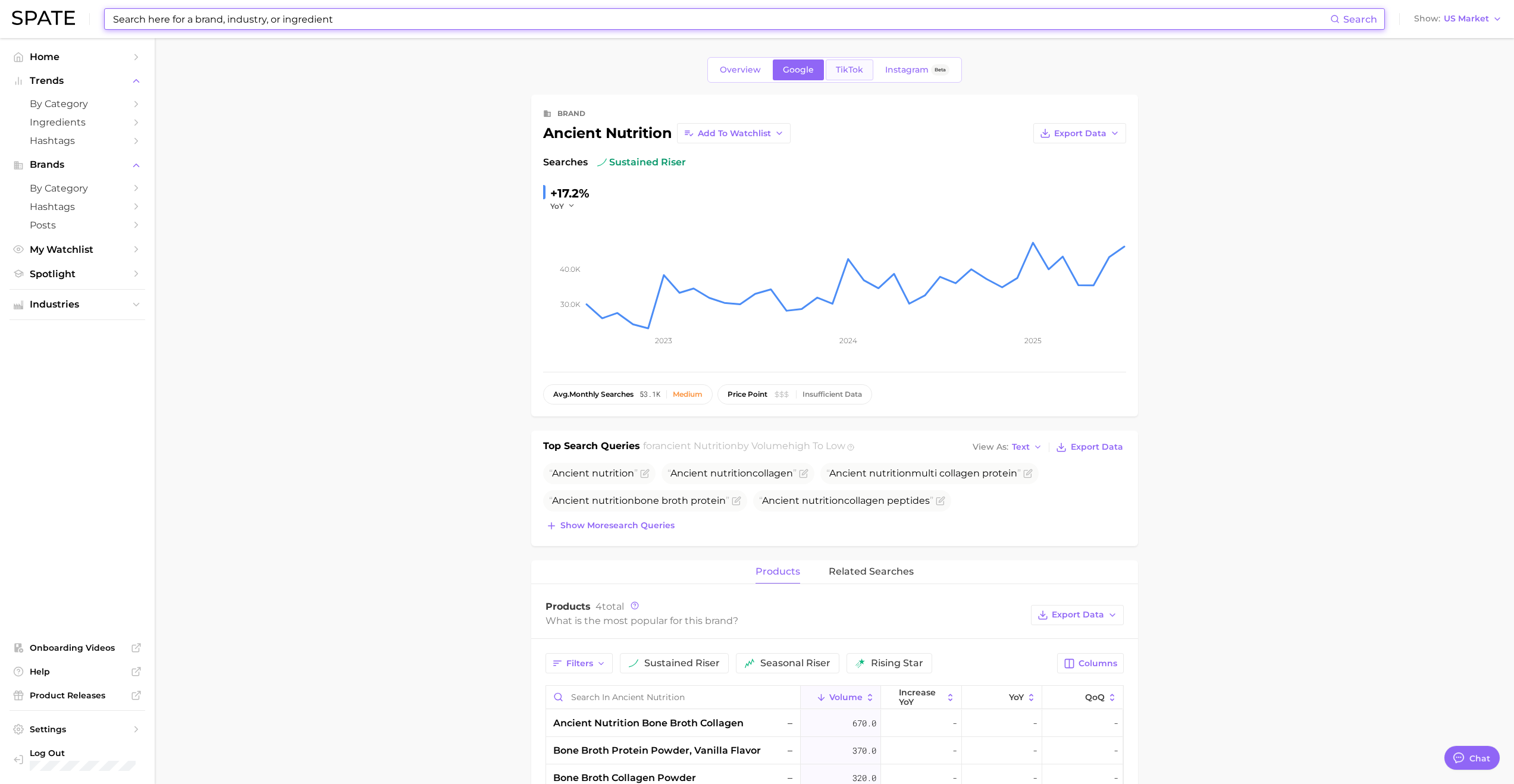
click at [819, 71] on span "TikTok" at bounding box center [850, 70] width 28 height 10
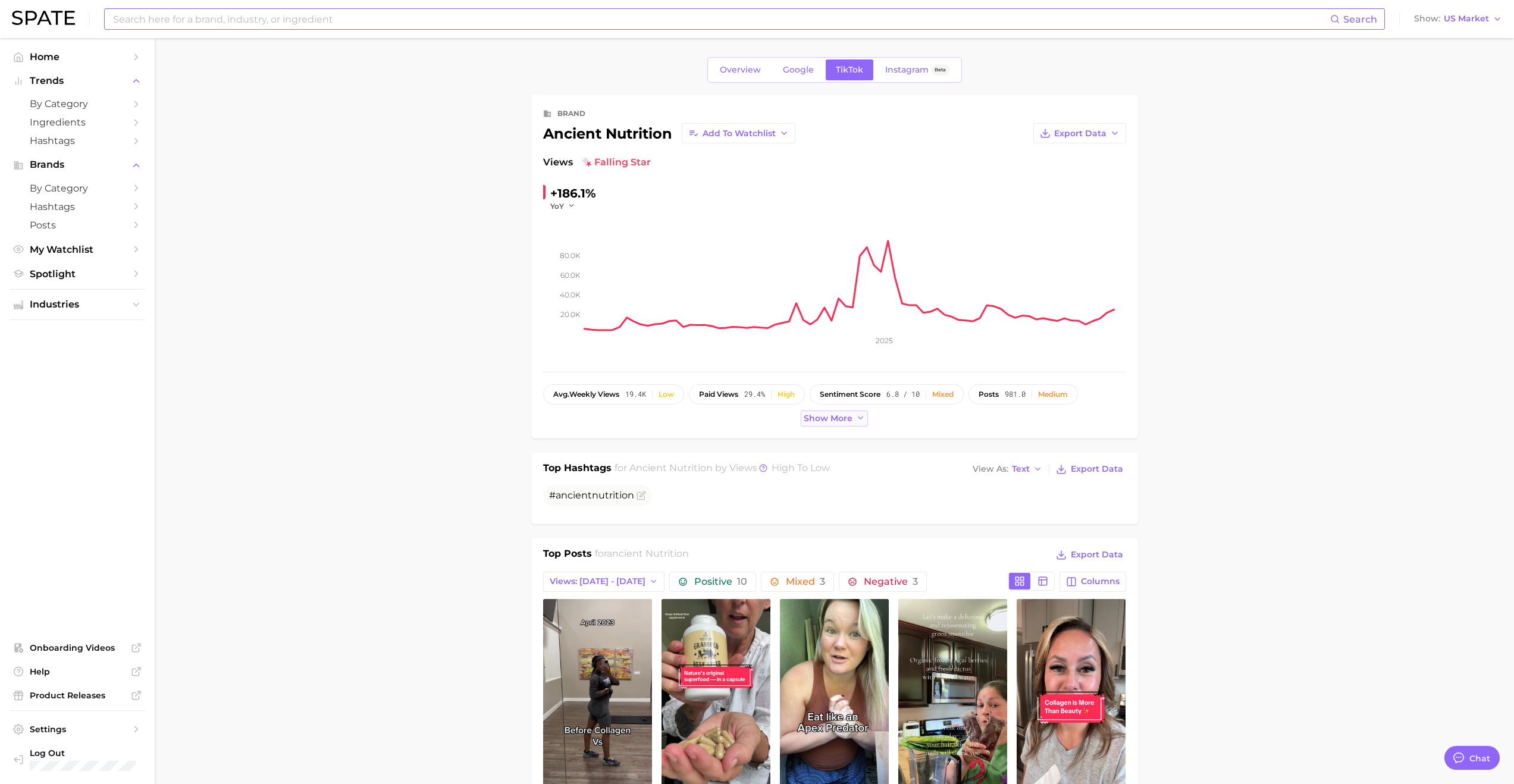
click at [819, 422] on span "Show more" at bounding box center [828, 418] width 49 height 10
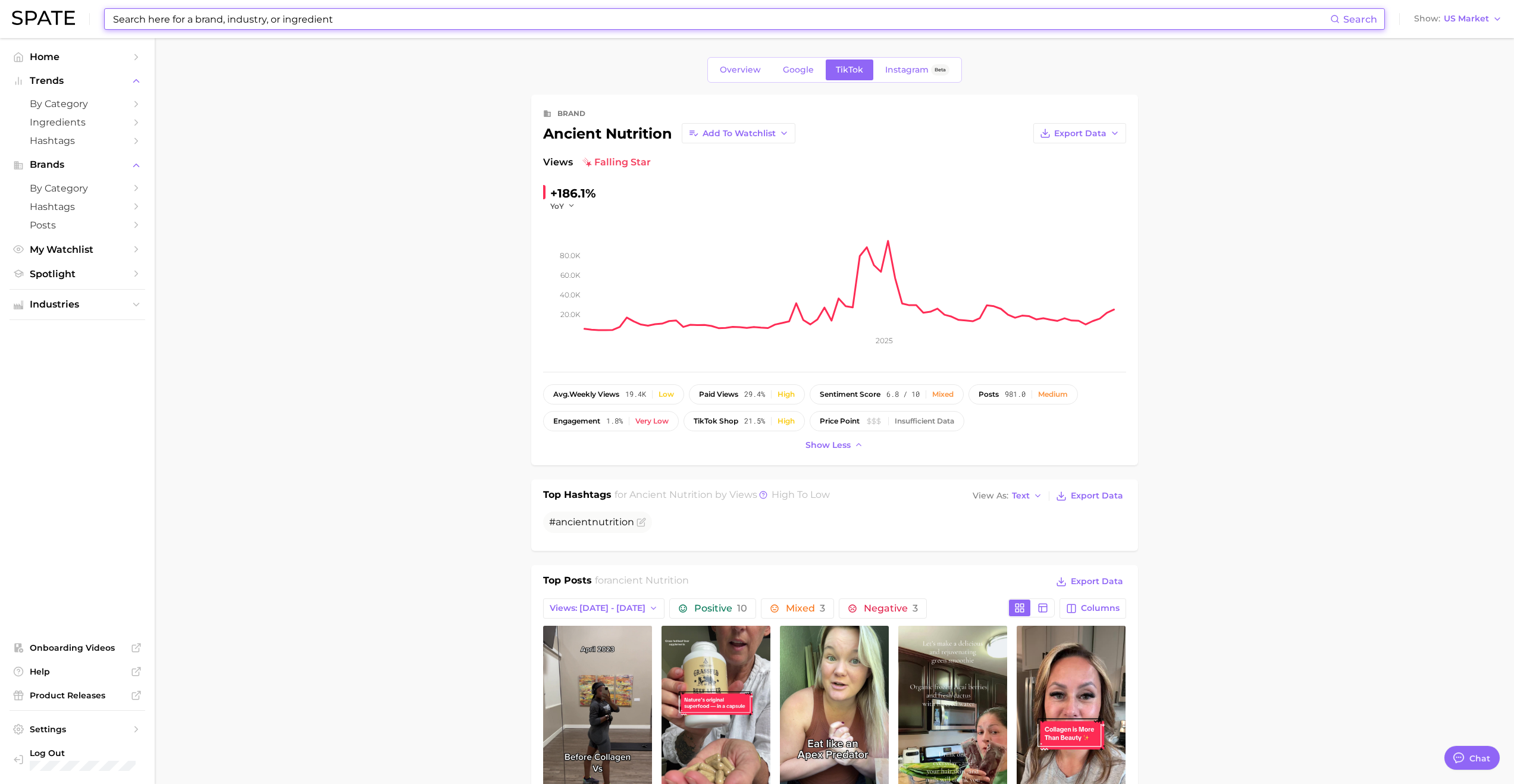
click at [326, 21] on input at bounding box center [721, 19] width 1218 height 20
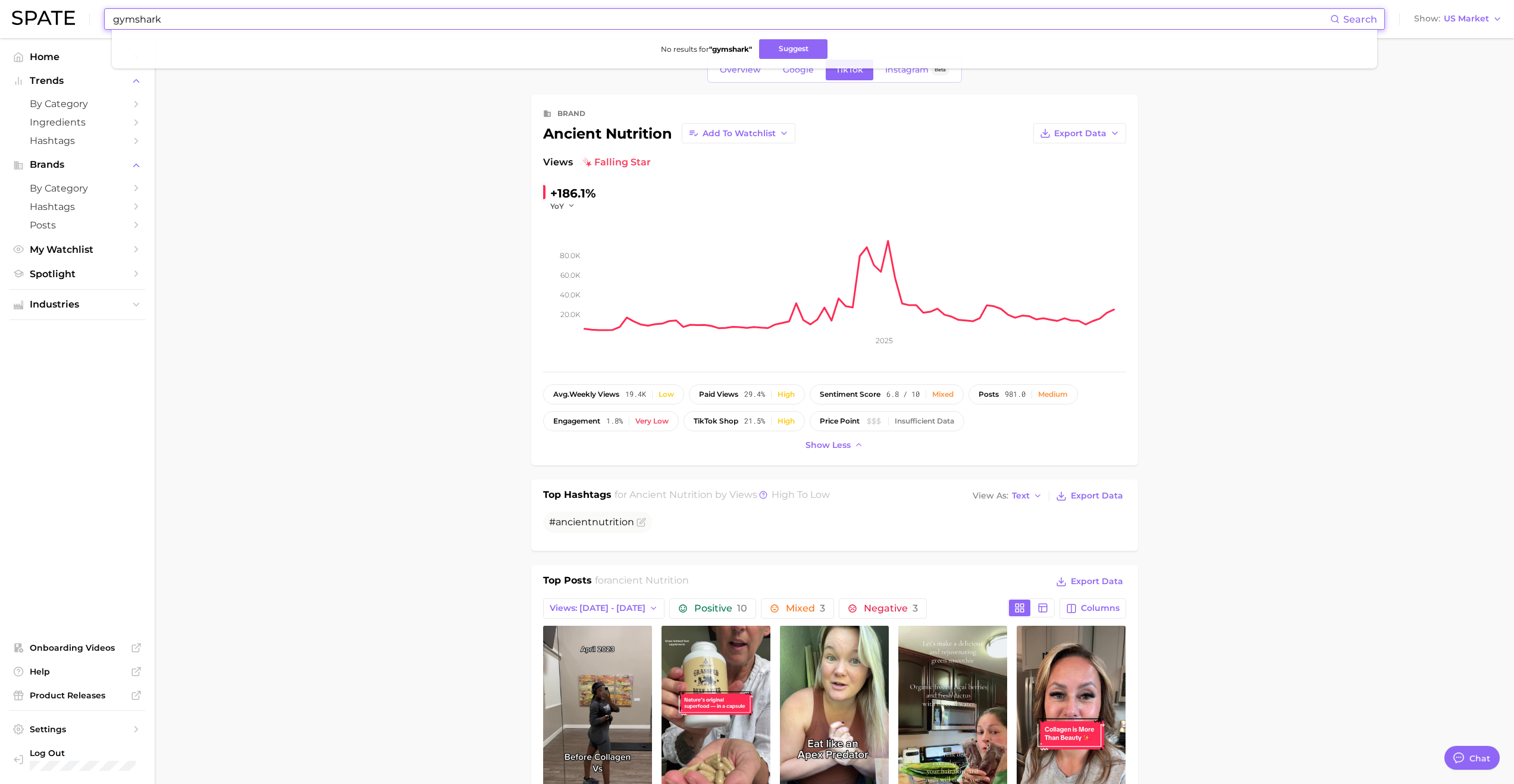
click at [136, 16] on input "gymshark" at bounding box center [721, 19] width 1218 height 20
type input "gym shark"
click at [146, 15] on input "gym shark" at bounding box center [721, 19] width 1218 height 20
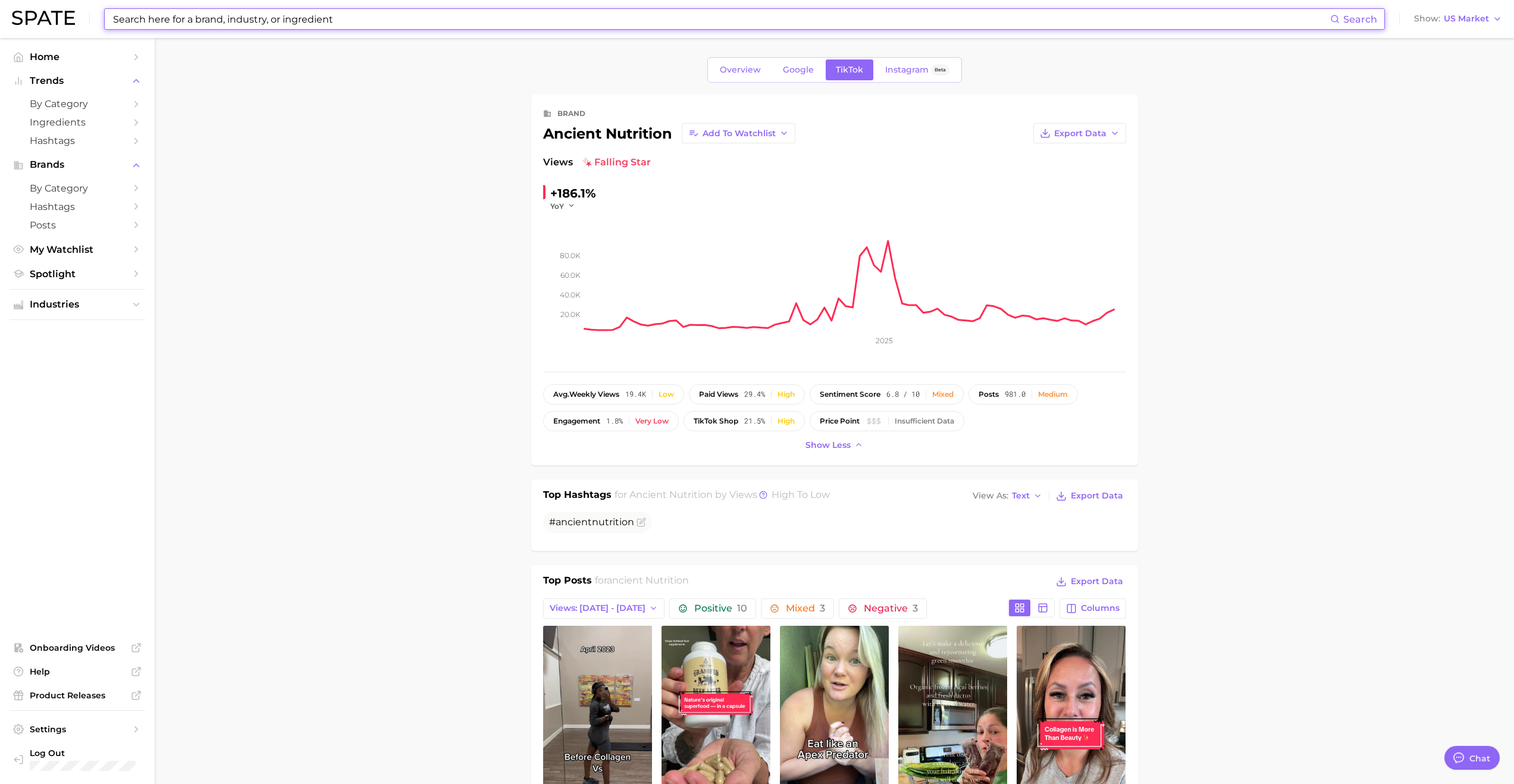
click at [353, 20] on input at bounding box center [721, 19] width 1218 height 20
type textarea "x"
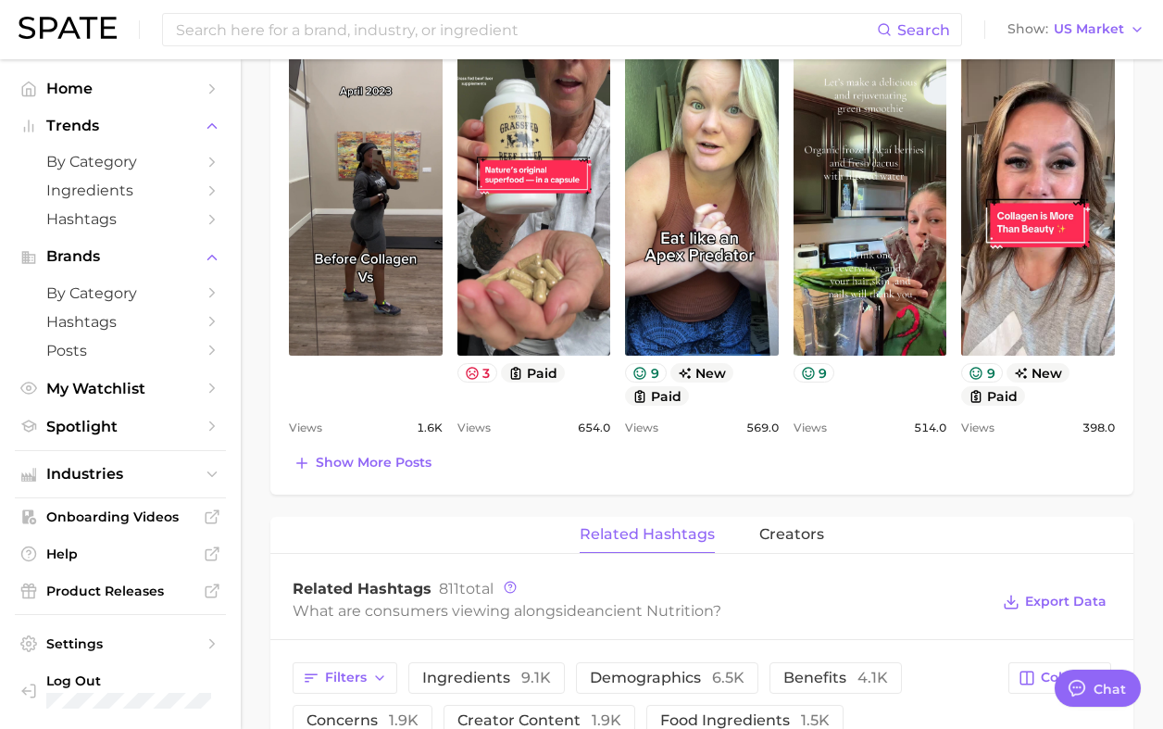
scroll to position [915, 0]
